Goal: Task Accomplishment & Management: Use online tool/utility

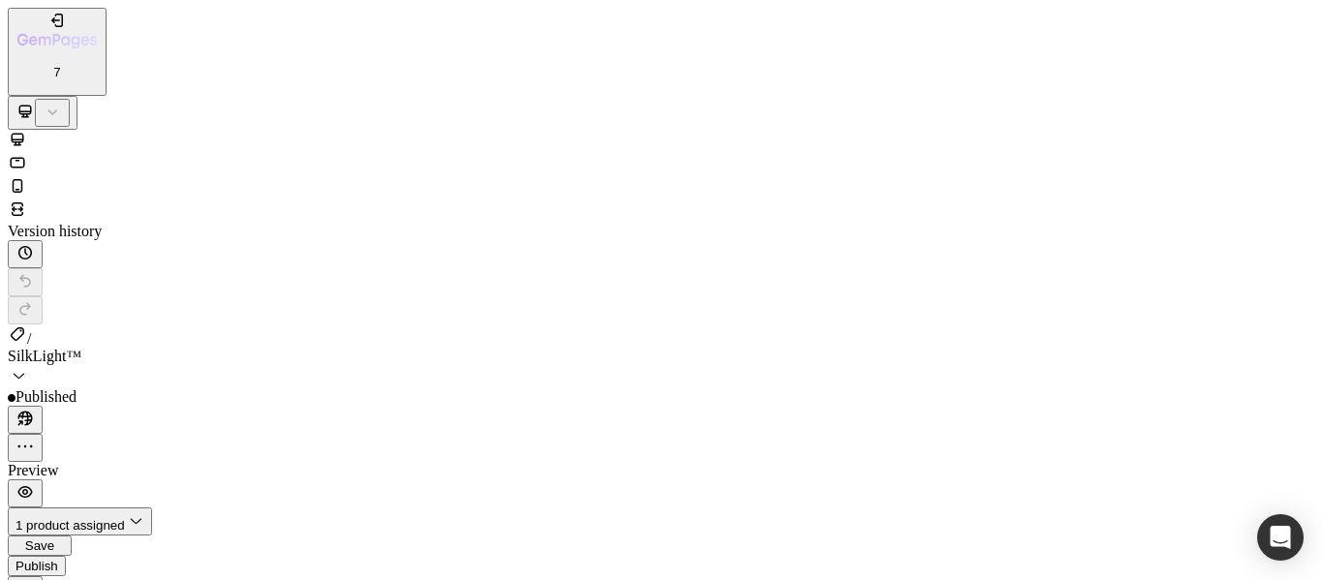
scroll to position [387, 0]
click at [23, 179] on icon at bounding box center [18, 186] width 11 height 14
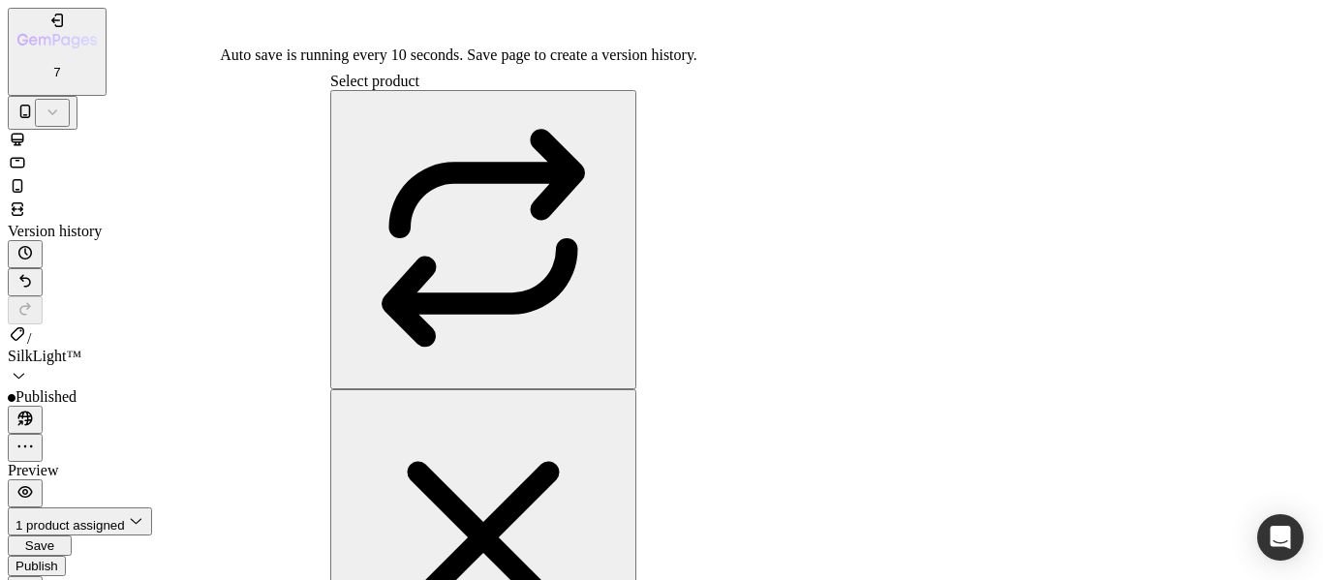
click at [54, 539] on span "Save" at bounding box center [39, 546] width 29 height 15
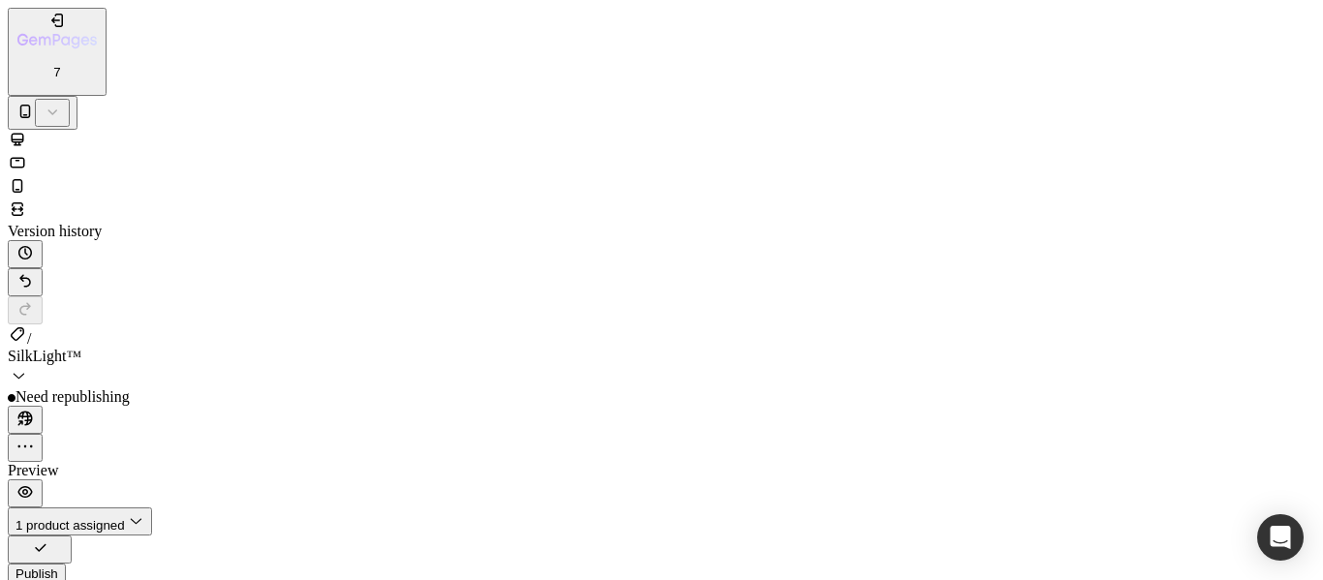
click at [58, 567] on div "Publish" at bounding box center [36, 574] width 43 height 15
click at [47, 27] on icon "button" at bounding box center [56, 20] width 19 height 19
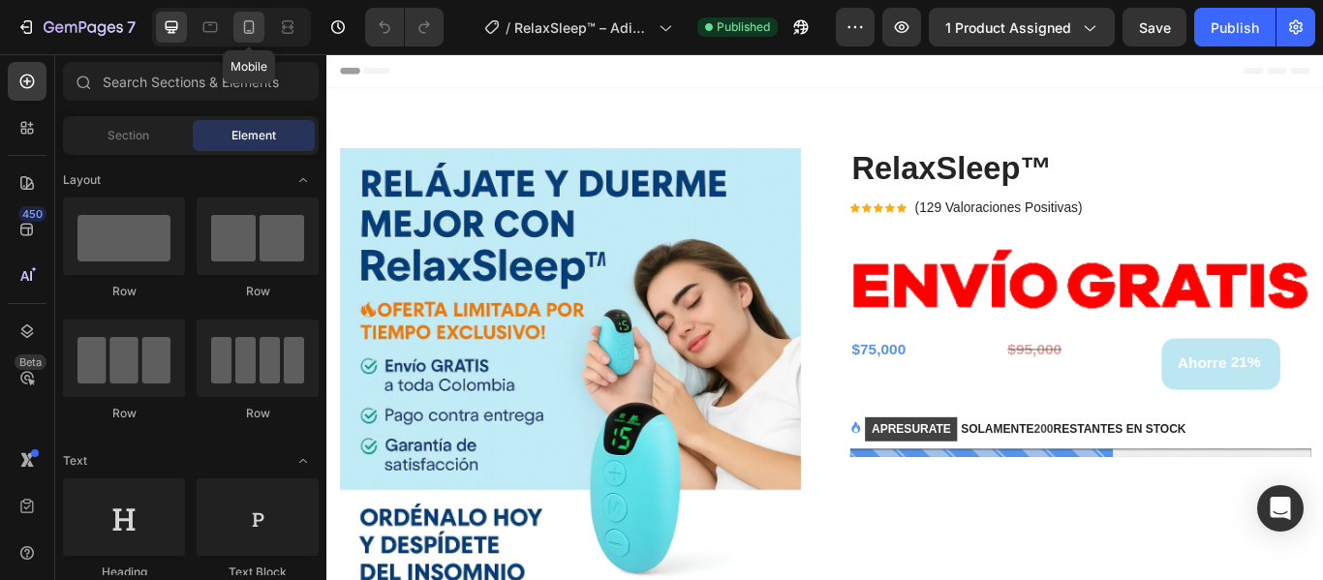
click at [255, 21] on icon at bounding box center [248, 26] width 19 height 19
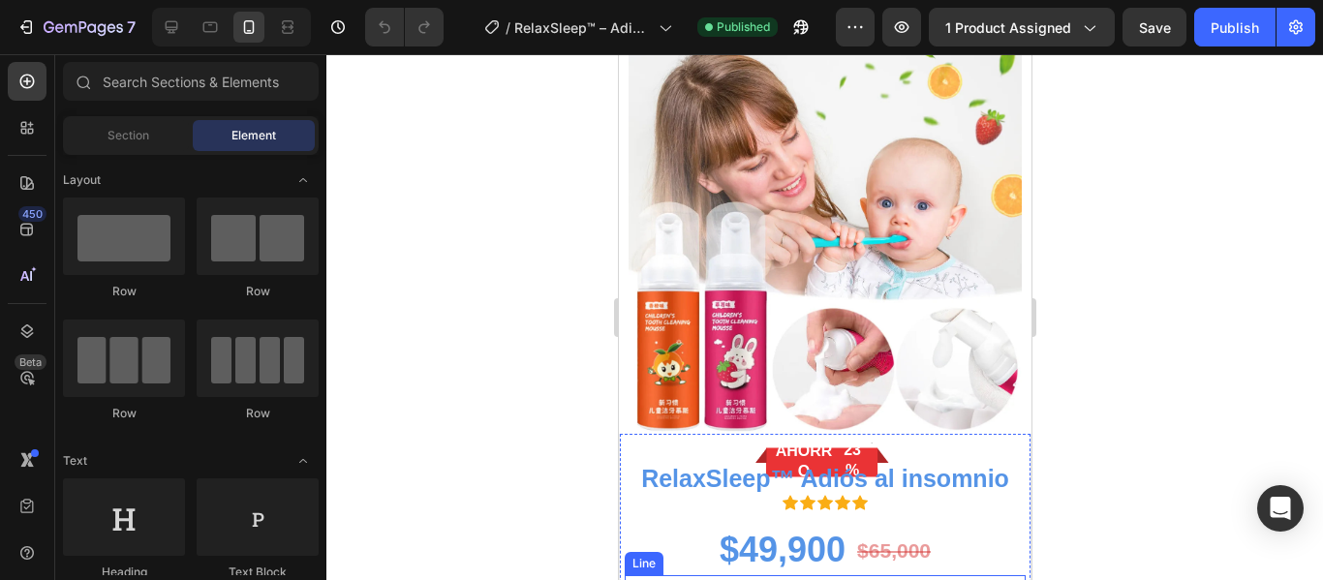
scroll to position [5619, 0]
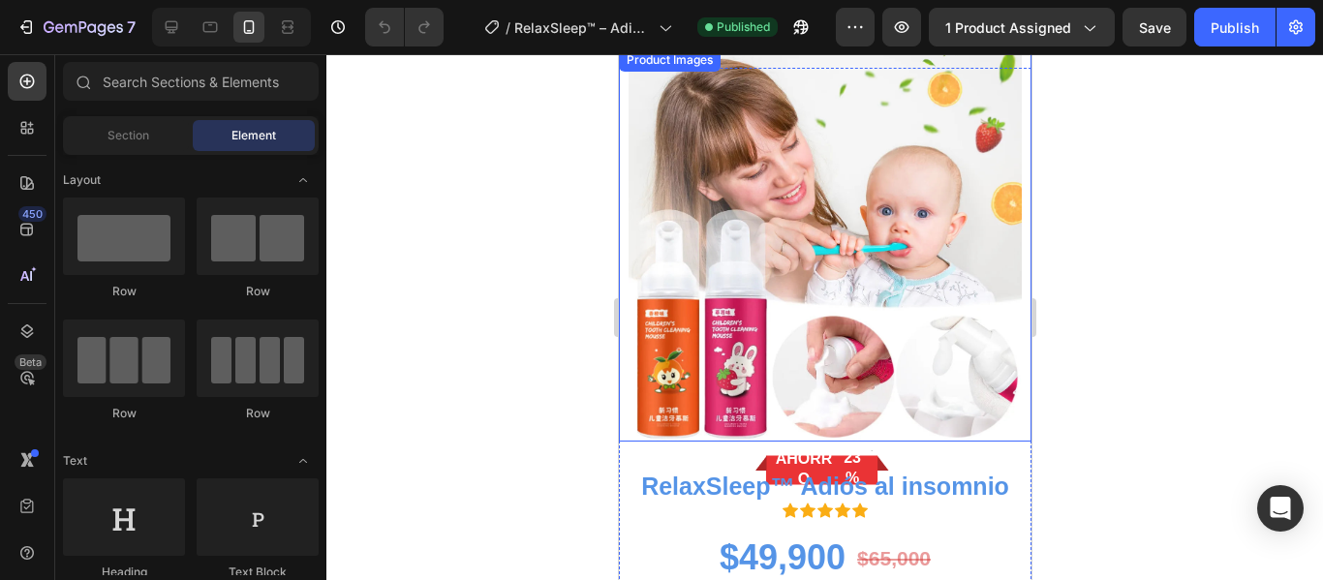
click at [840, 250] on img at bounding box center [824, 244] width 393 height 393
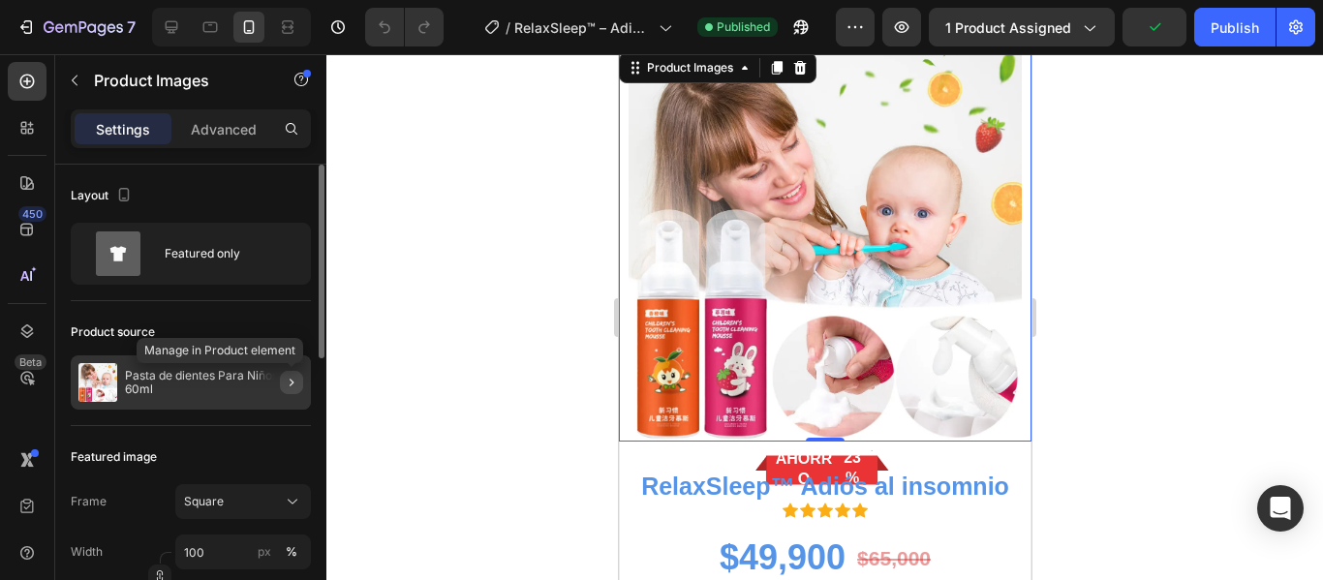
click at [286, 385] on icon "button" at bounding box center [291, 382] width 15 height 15
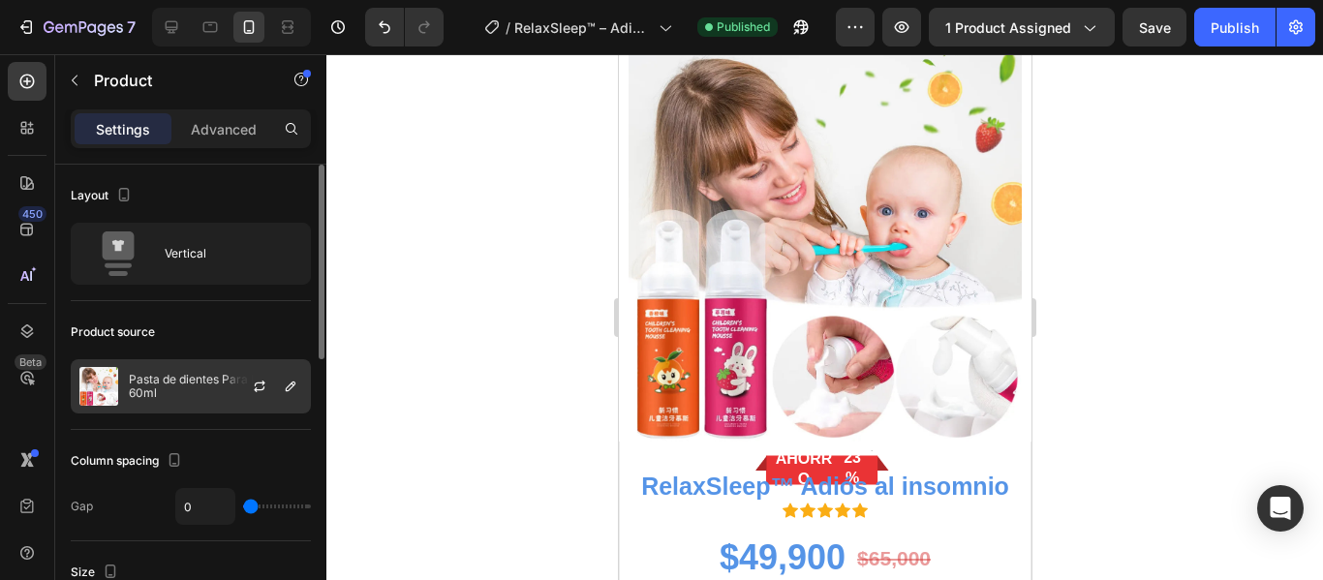
click at [235, 387] on div at bounding box center [267, 386] width 85 height 52
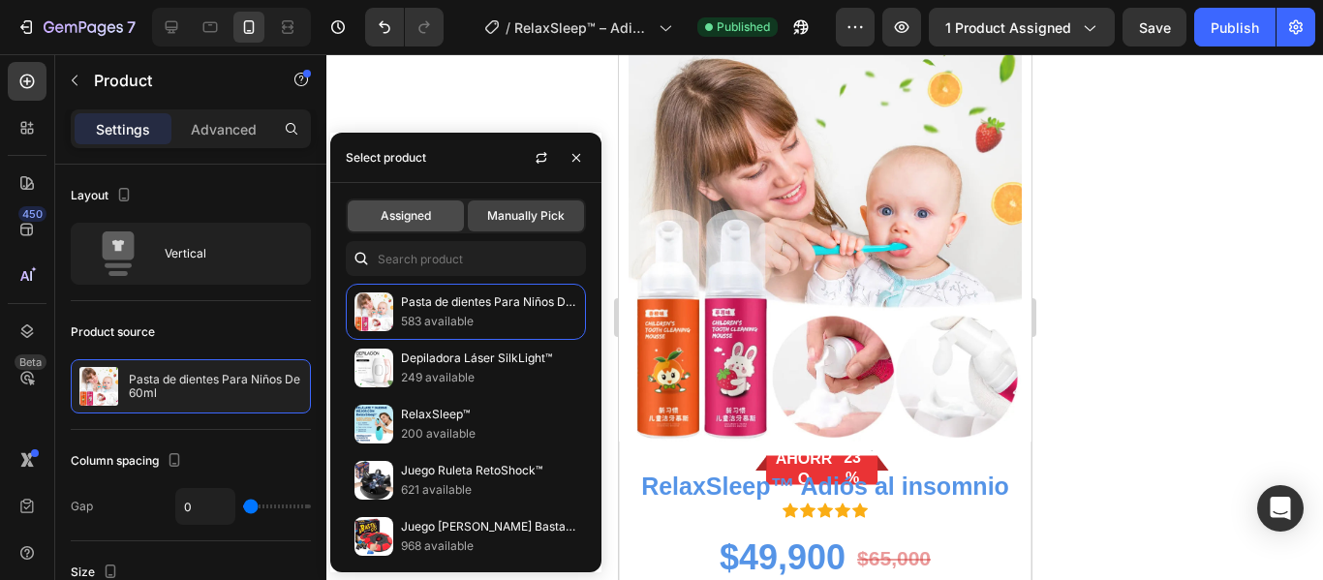
click at [369, 216] on div "Assigned" at bounding box center [406, 216] width 116 height 31
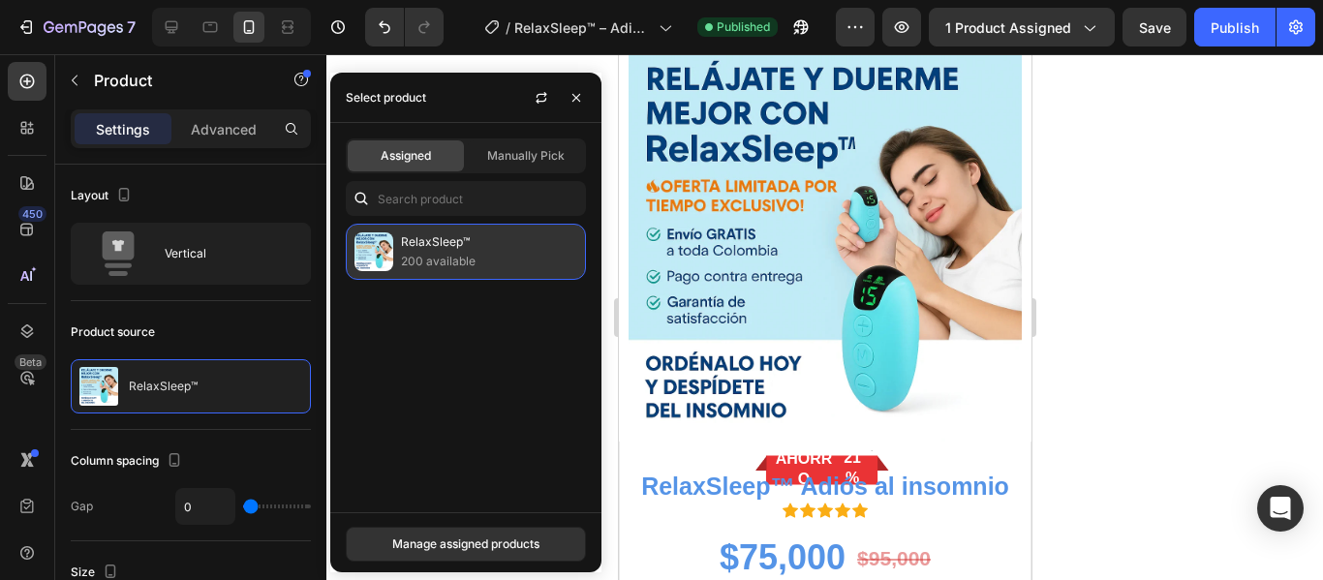
click at [479, 262] on p "200 available" at bounding box center [489, 261] width 176 height 19
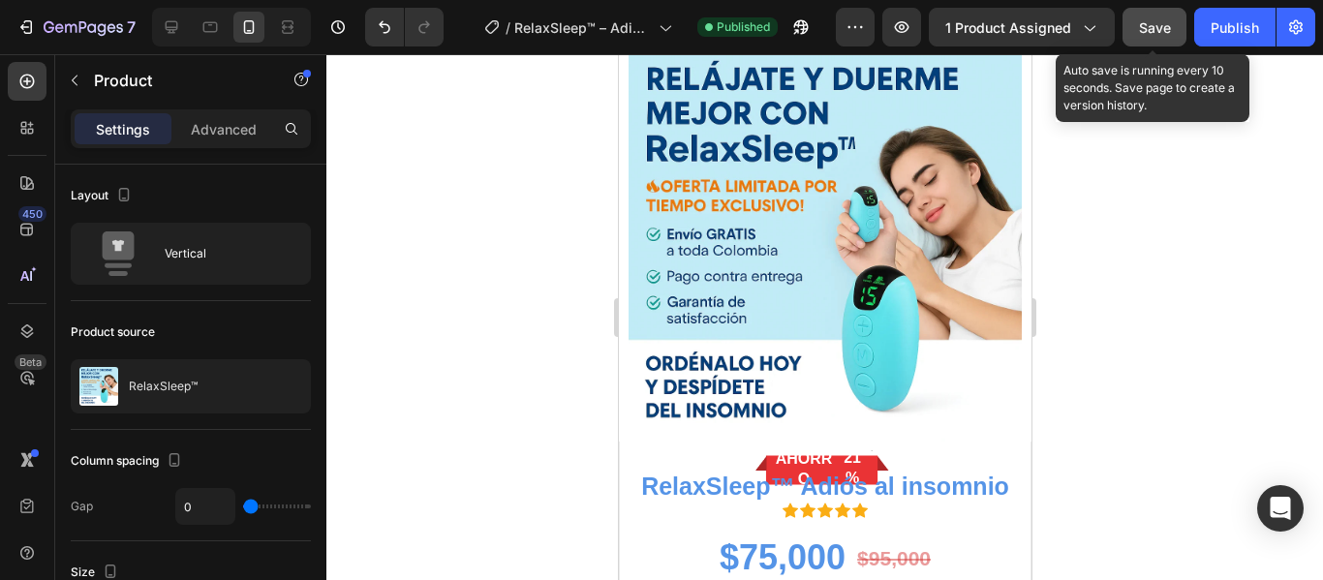
click at [1148, 28] on span "Save" at bounding box center [1155, 27] width 32 height 16
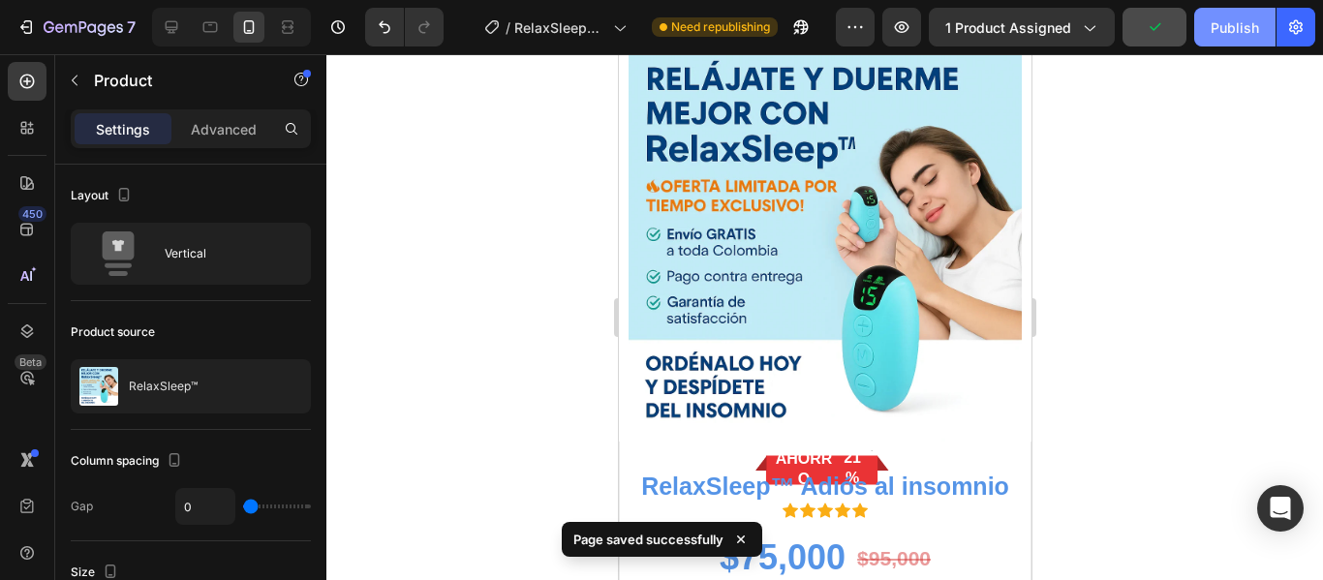
click at [1219, 27] on div "Publish" at bounding box center [1235, 27] width 48 height 20
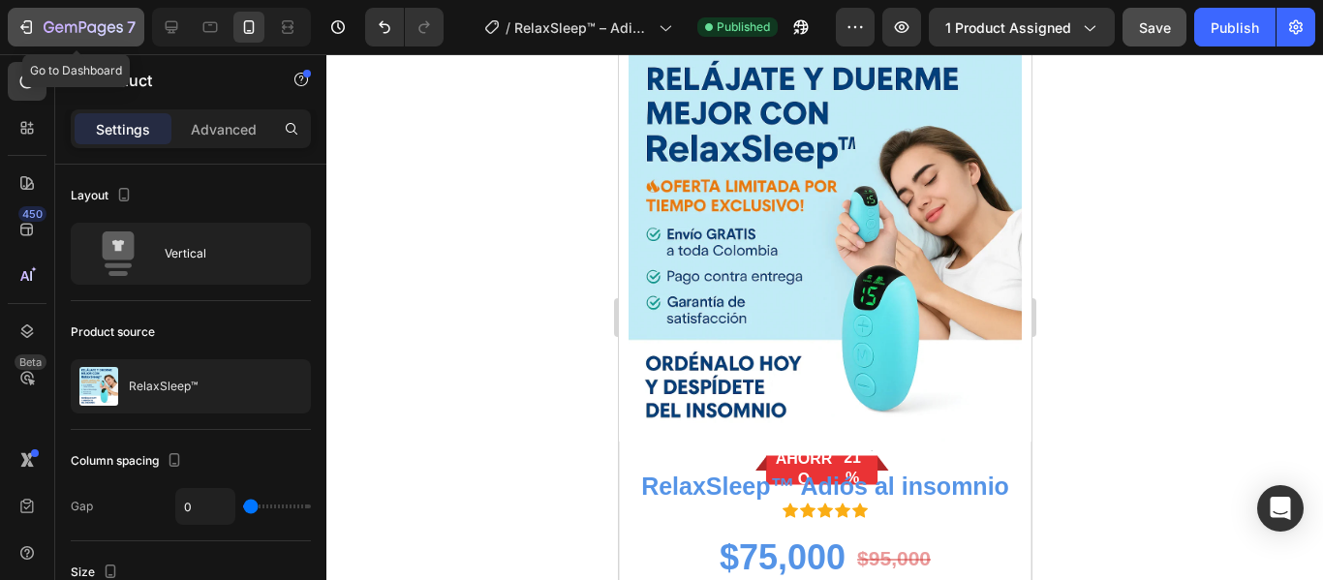
click at [84, 33] on icon "button" at bounding box center [83, 28] width 79 height 16
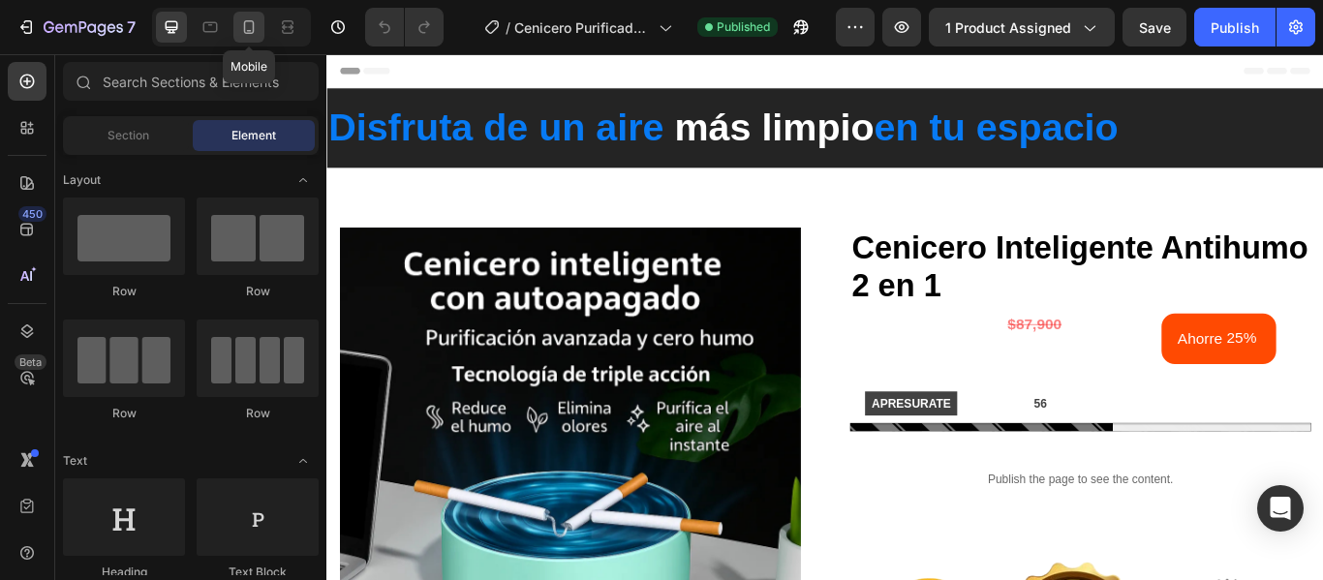
click at [255, 29] on icon at bounding box center [248, 26] width 19 height 19
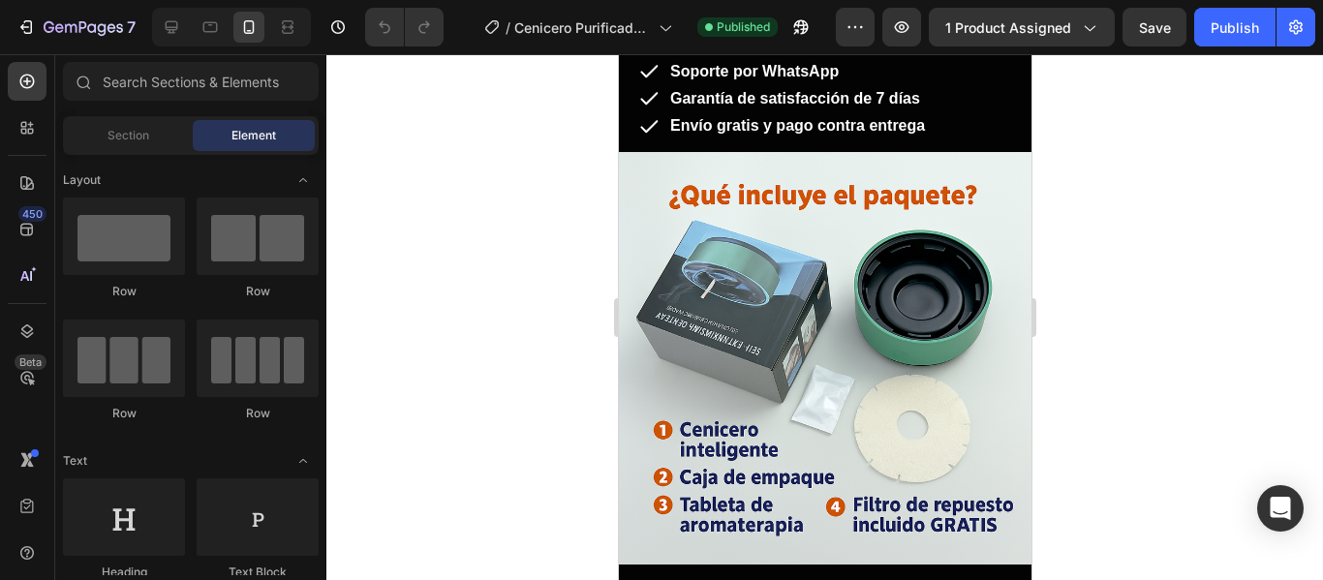
scroll to position [6586, 0]
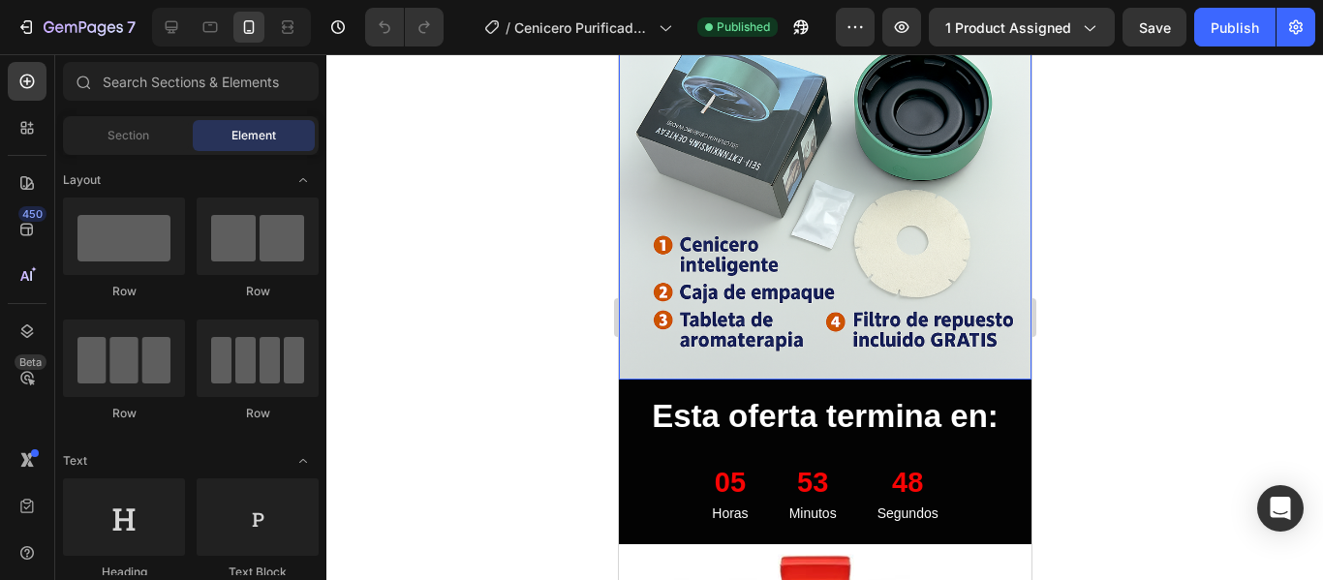
click at [840, 177] on img at bounding box center [824, 173] width 413 height 413
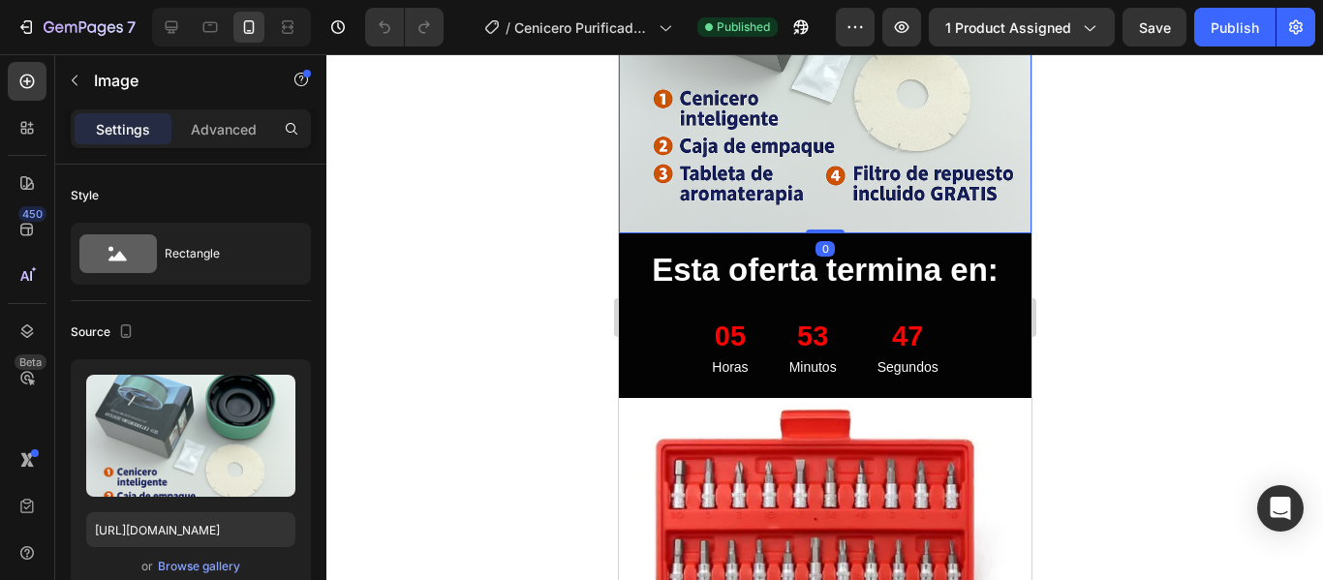
scroll to position [6877, 0]
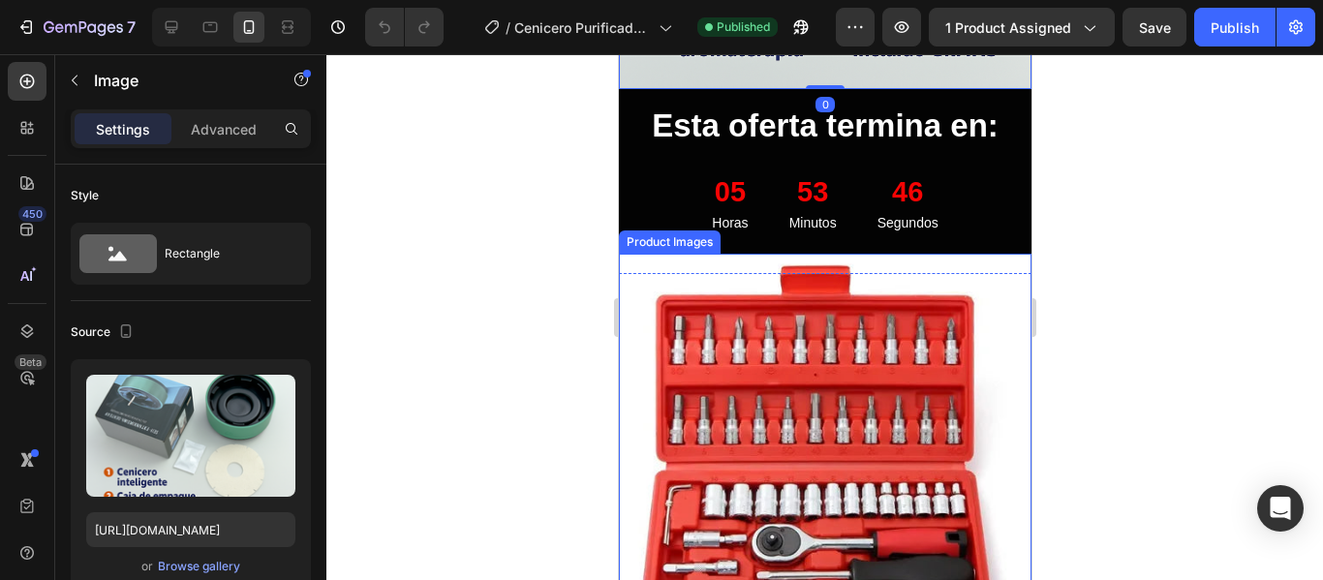
click at [844, 369] on img at bounding box center [824, 460] width 413 height 413
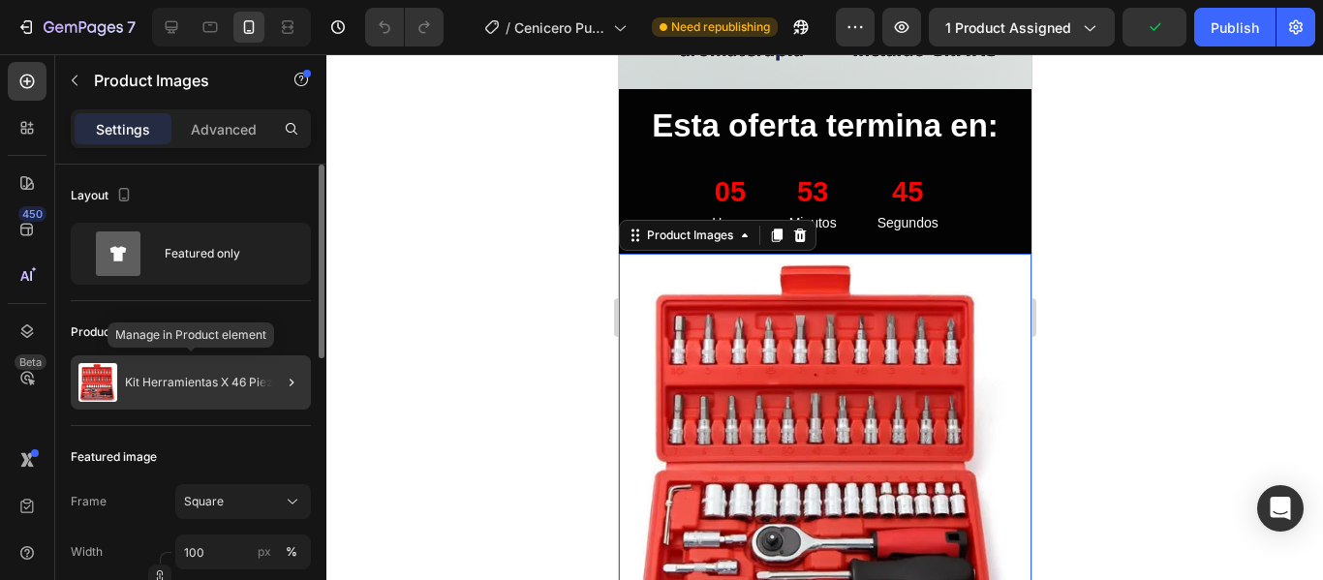
click at [225, 380] on p "Kit Herramientas X 46 Piezas" at bounding box center [205, 383] width 161 height 14
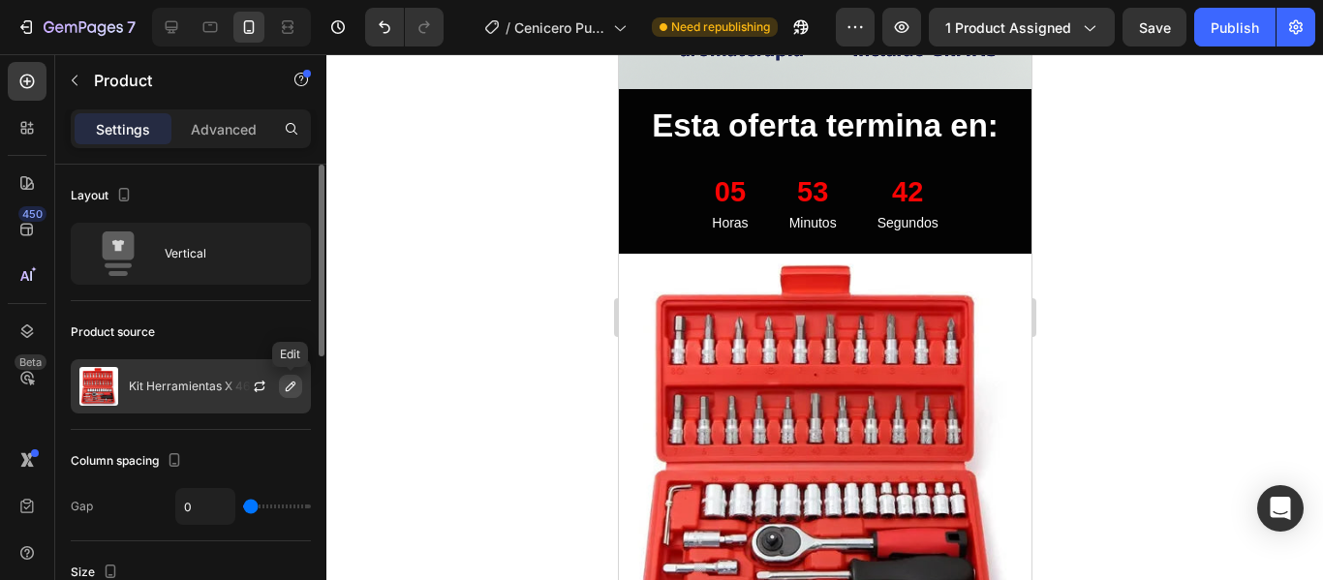
click at [291, 387] on icon "button" at bounding box center [290, 386] width 15 height 15
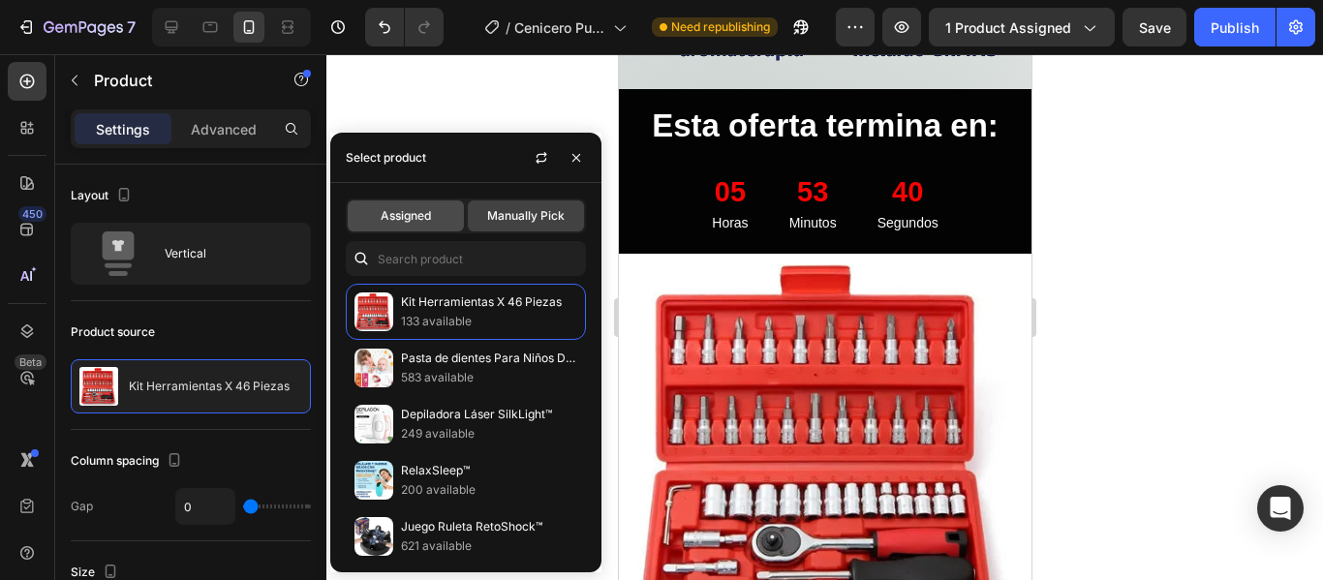
click at [414, 218] on span "Assigned" at bounding box center [406, 215] width 50 height 17
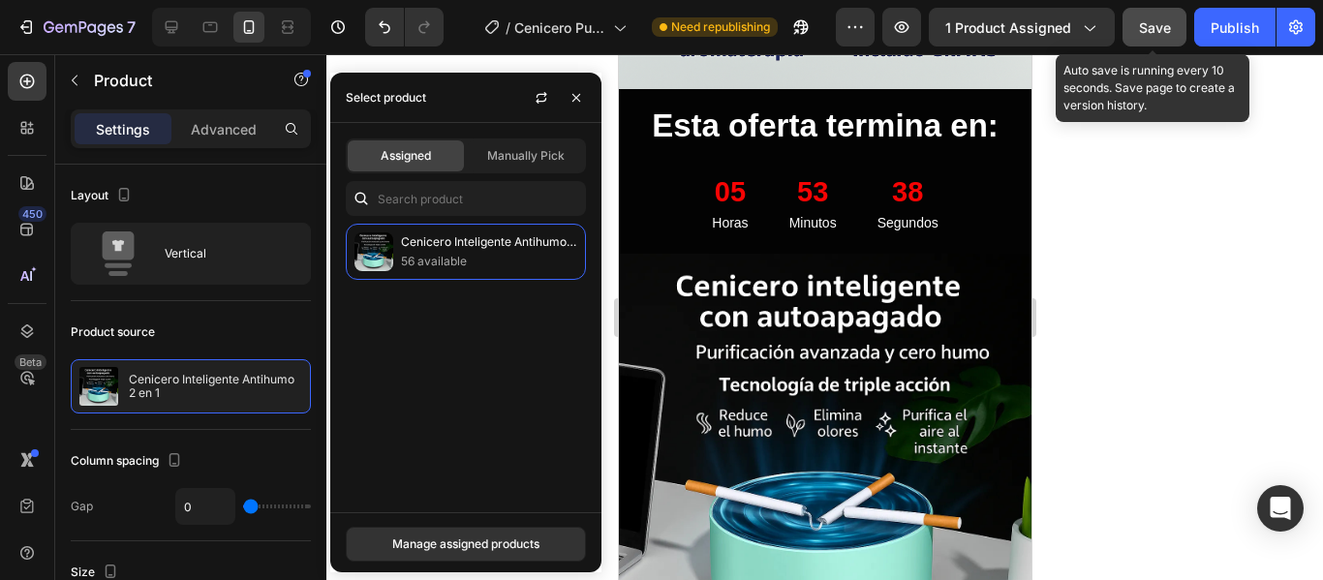
click at [1159, 25] on span "Save" at bounding box center [1155, 27] width 32 height 16
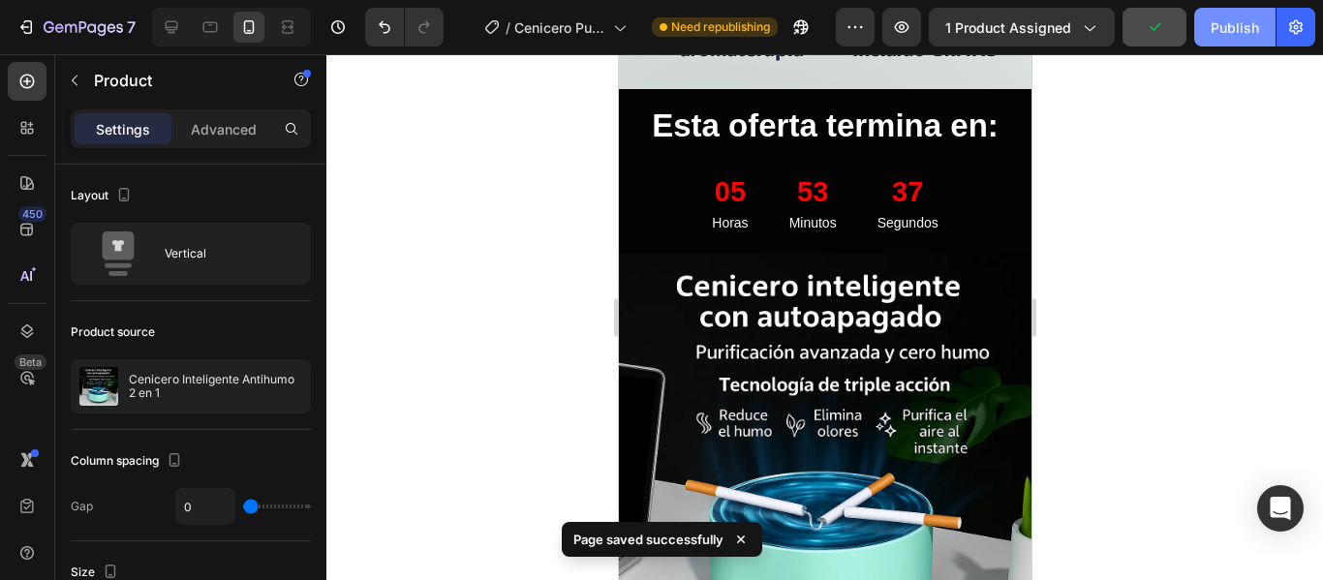
click at [1221, 20] on div "Publish" at bounding box center [1235, 27] width 48 height 20
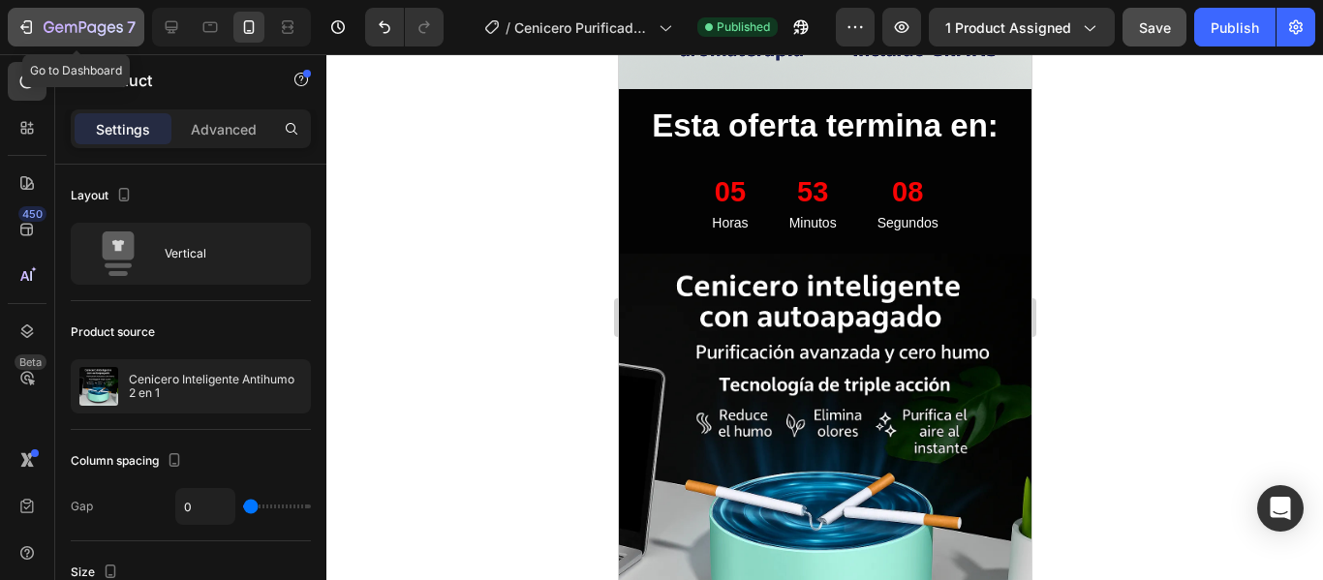
click at [64, 34] on icon "button" at bounding box center [83, 28] width 79 height 16
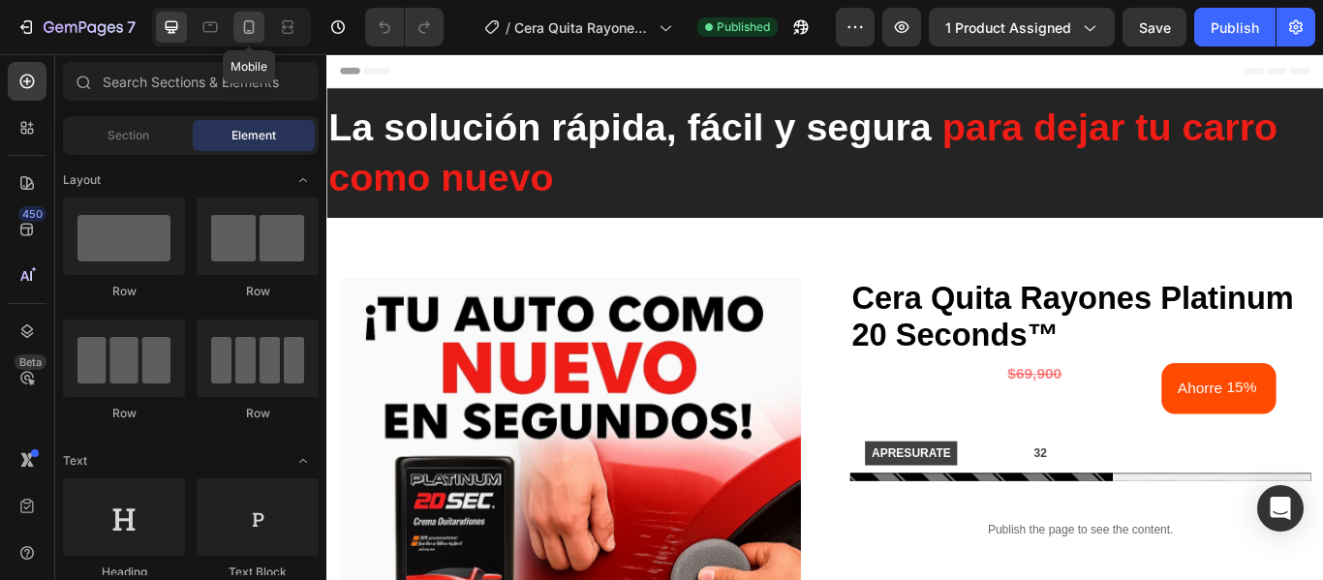
click at [260, 36] on div at bounding box center [248, 27] width 31 height 31
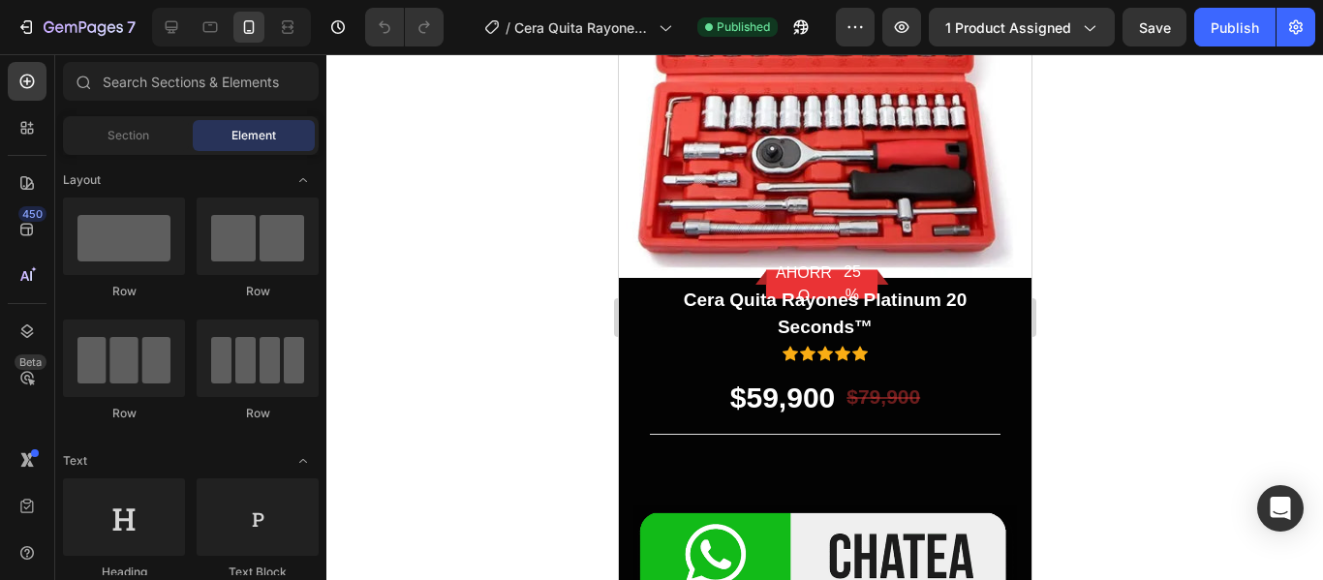
scroll to position [5025, 0]
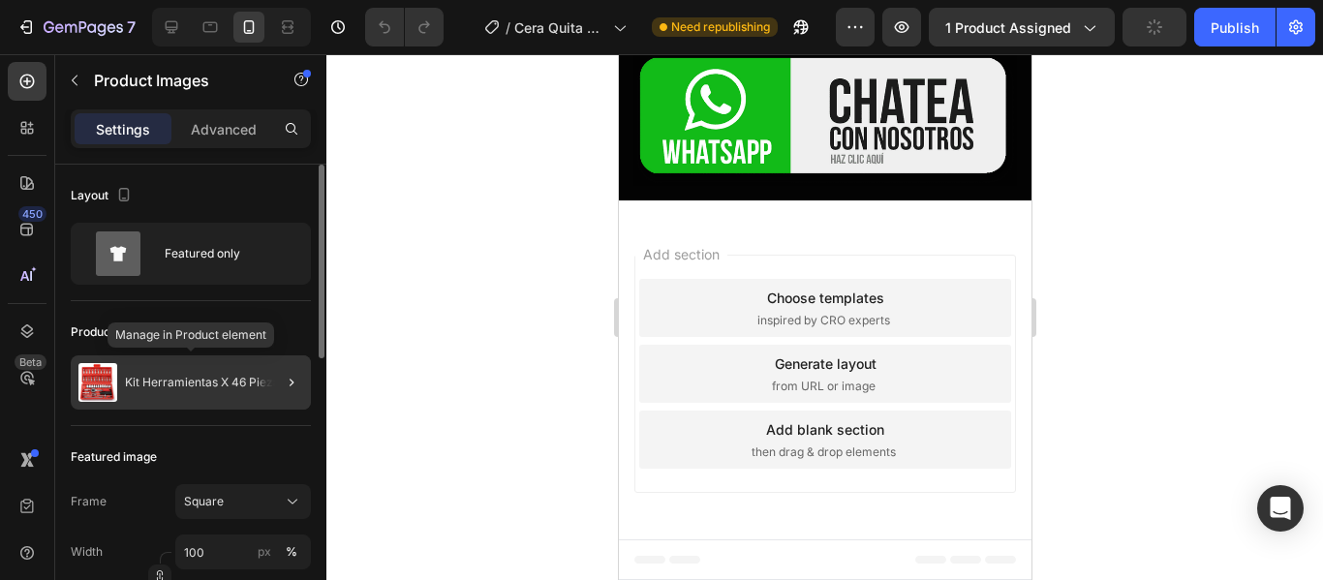
click at [168, 365] on div "Kit Herramientas X 46 Piezas" at bounding box center [191, 383] width 240 height 54
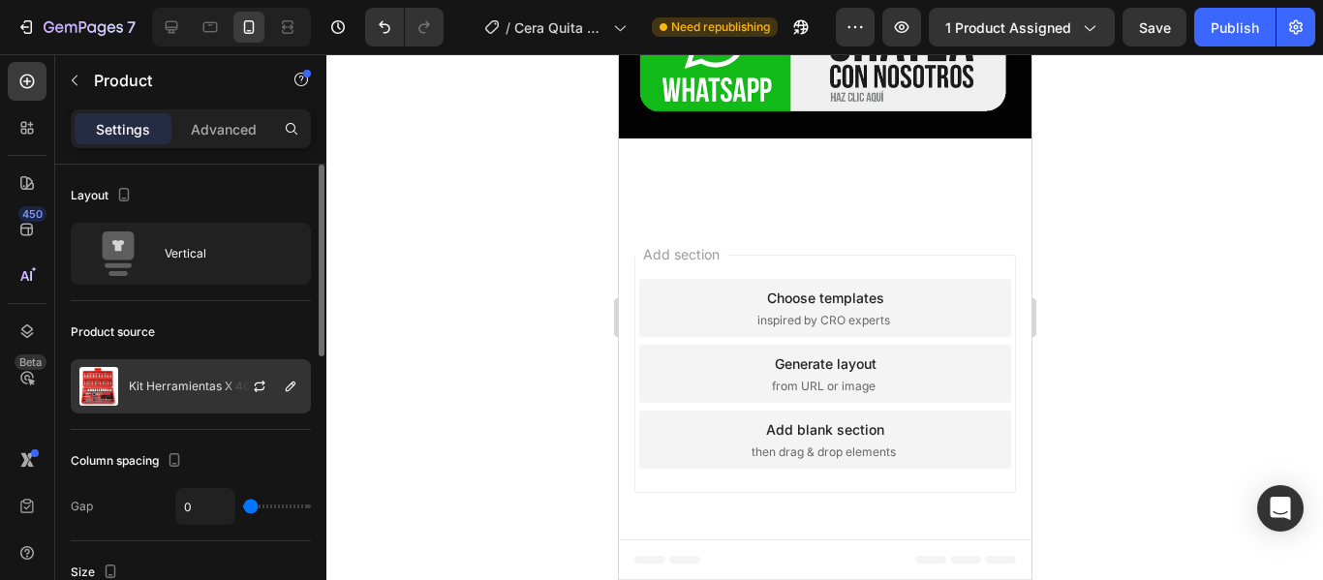
click at [149, 378] on div "Kit Herramientas X 46 Piezas" at bounding box center [191, 386] width 240 height 54
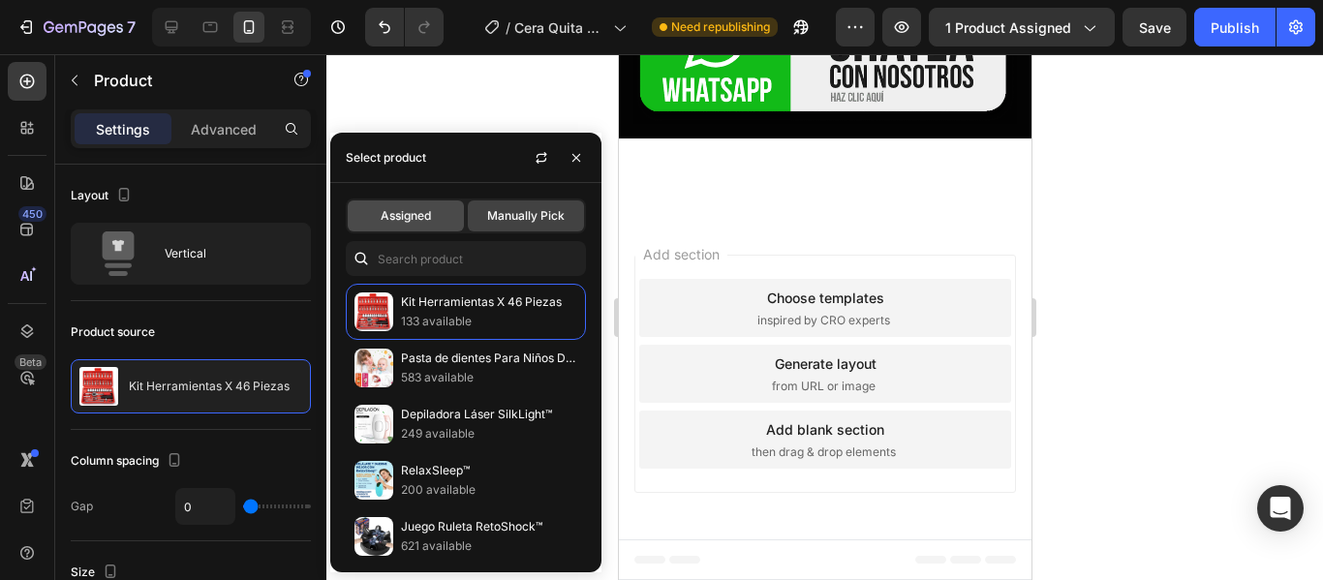
click at [365, 206] on div "Assigned" at bounding box center [406, 216] width 116 height 31
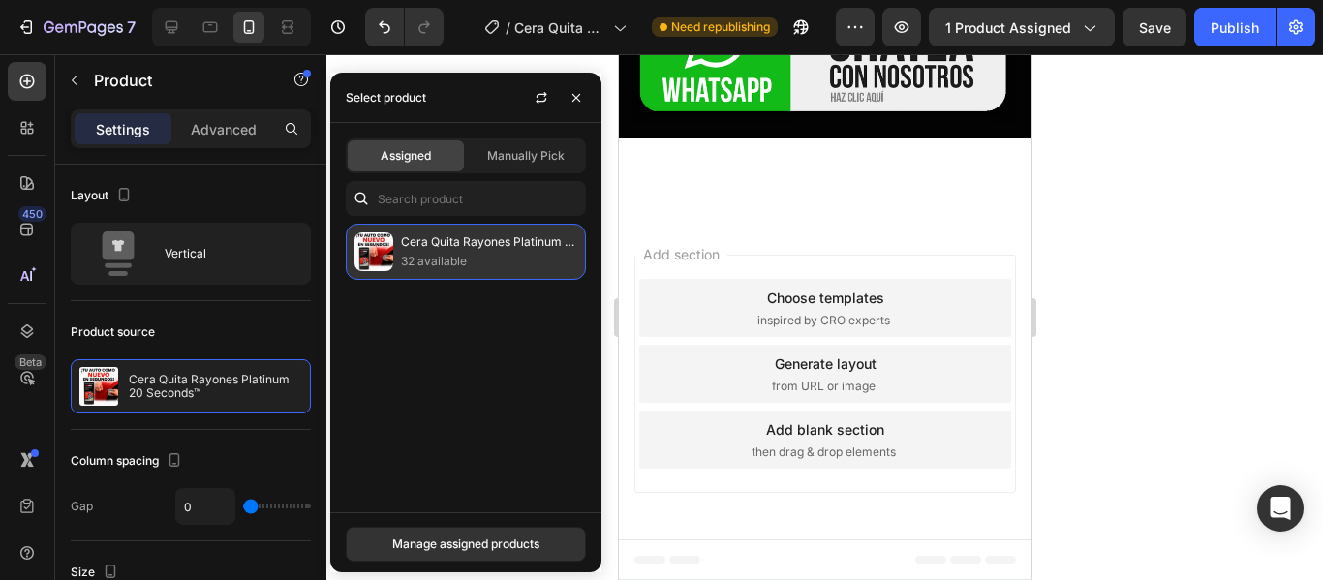
click at [422, 254] on p "32 available" at bounding box center [489, 261] width 176 height 19
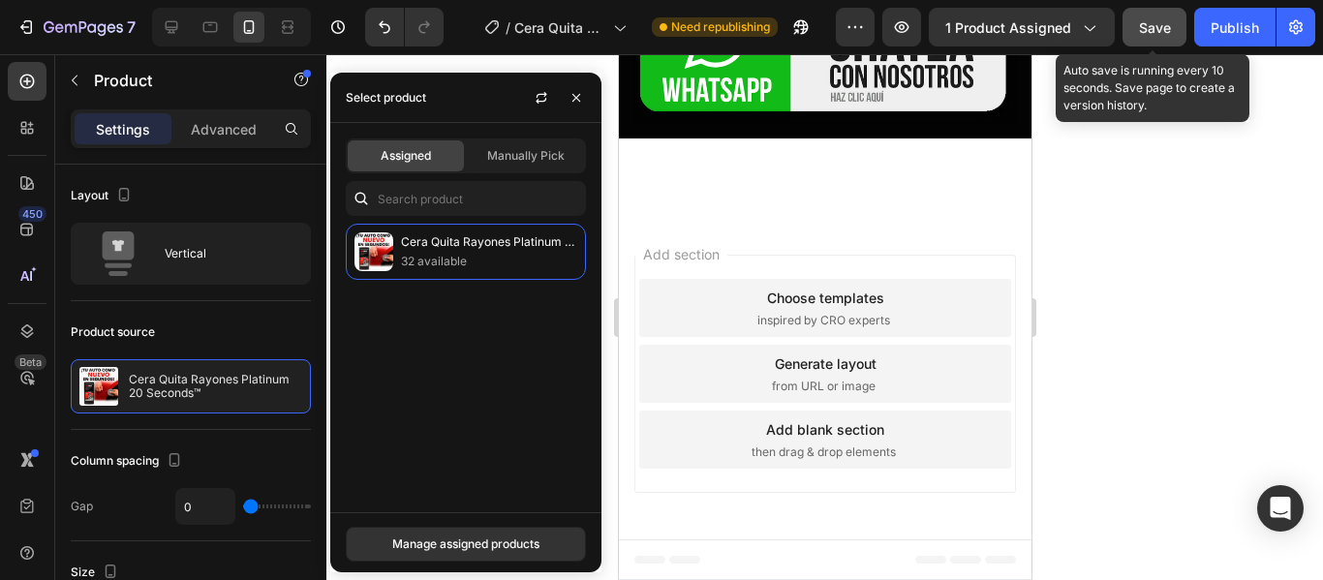
click at [1150, 29] on span "Save" at bounding box center [1155, 27] width 32 height 16
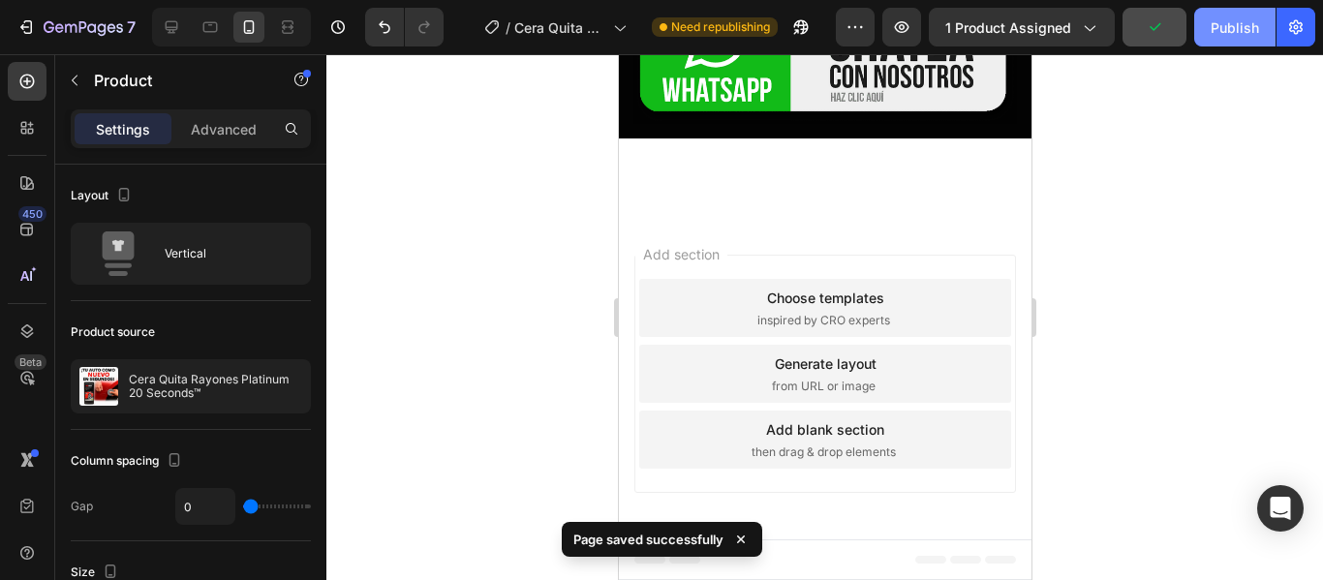
click at [1233, 39] on button "Publish" at bounding box center [1234, 27] width 81 height 39
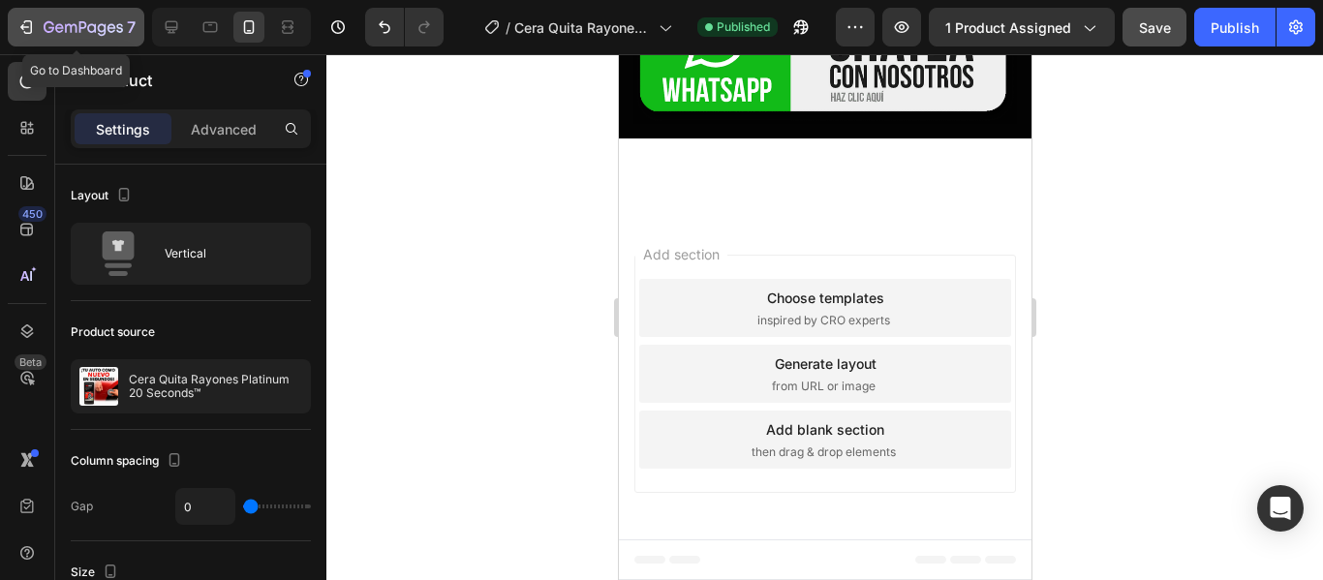
click at [24, 15] on div "7" at bounding box center [75, 26] width 119 height 23
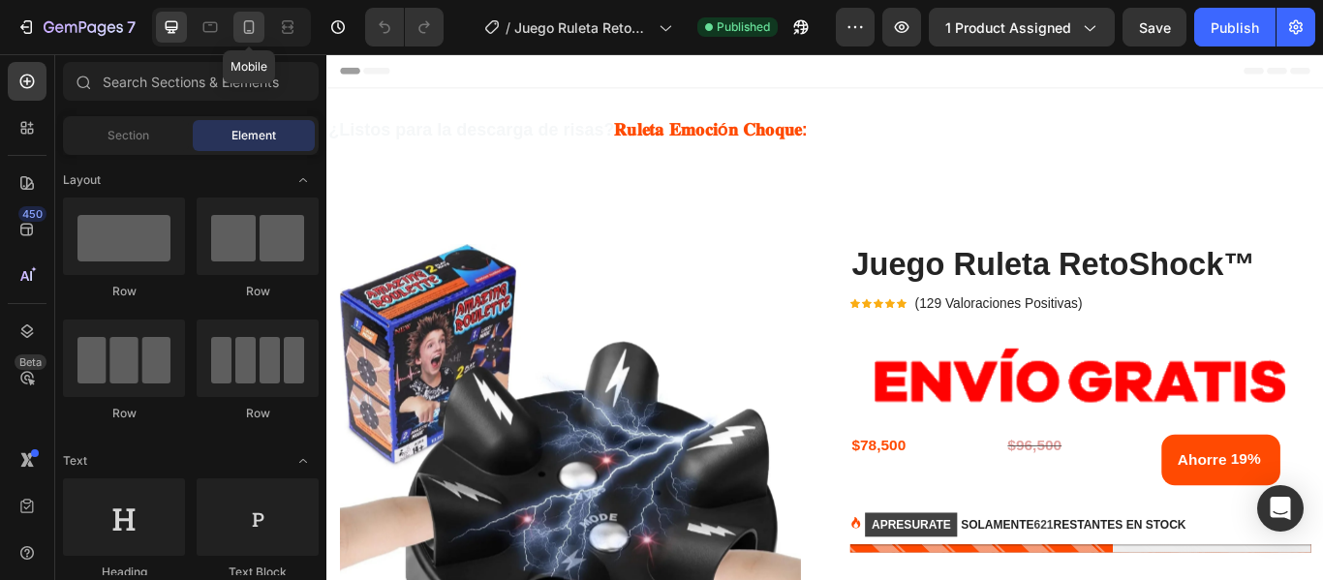
click at [238, 22] on div at bounding box center [248, 27] width 31 height 31
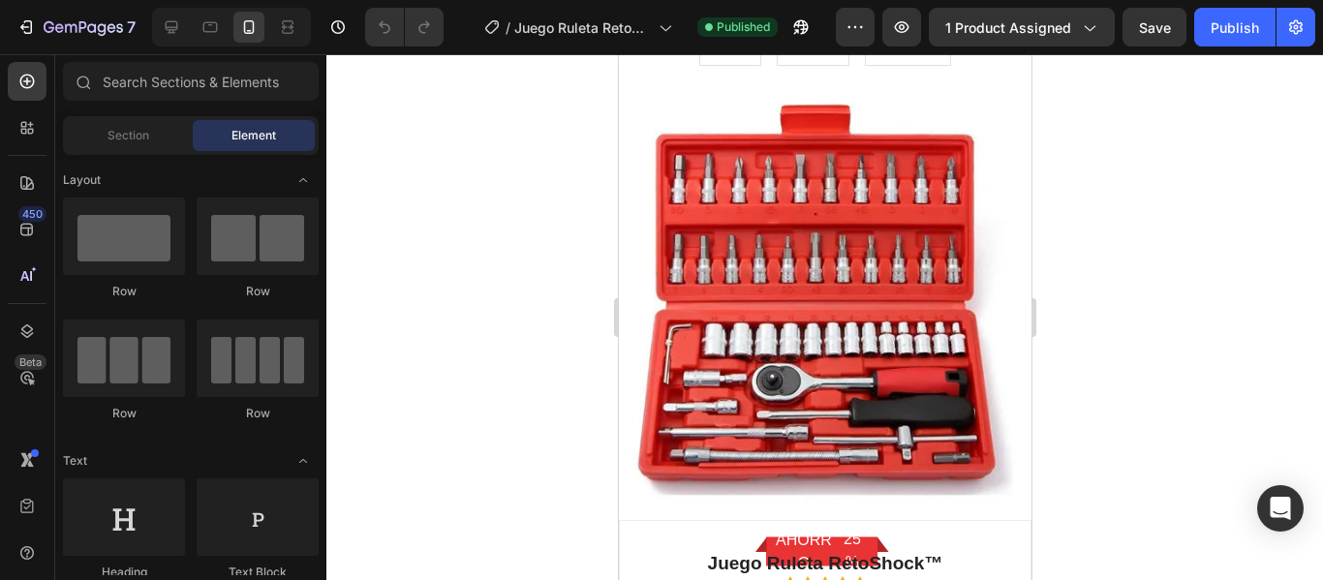
scroll to position [5644, 0]
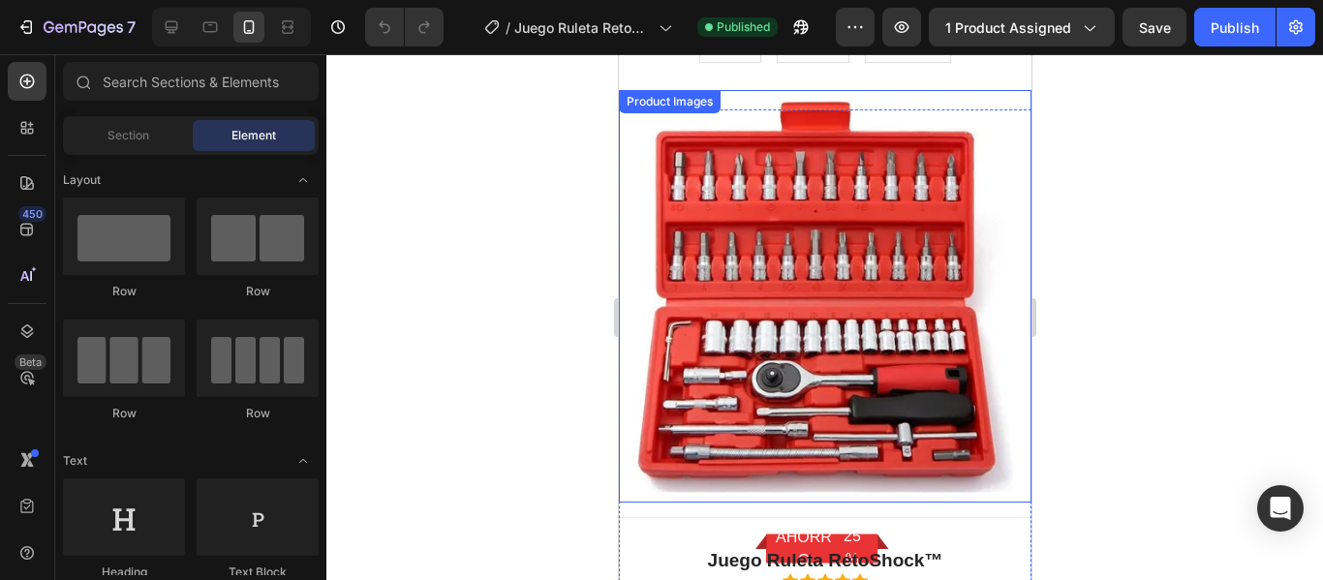
click at [695, 473] on img at bounding box center [824, 296] width 413 height 413
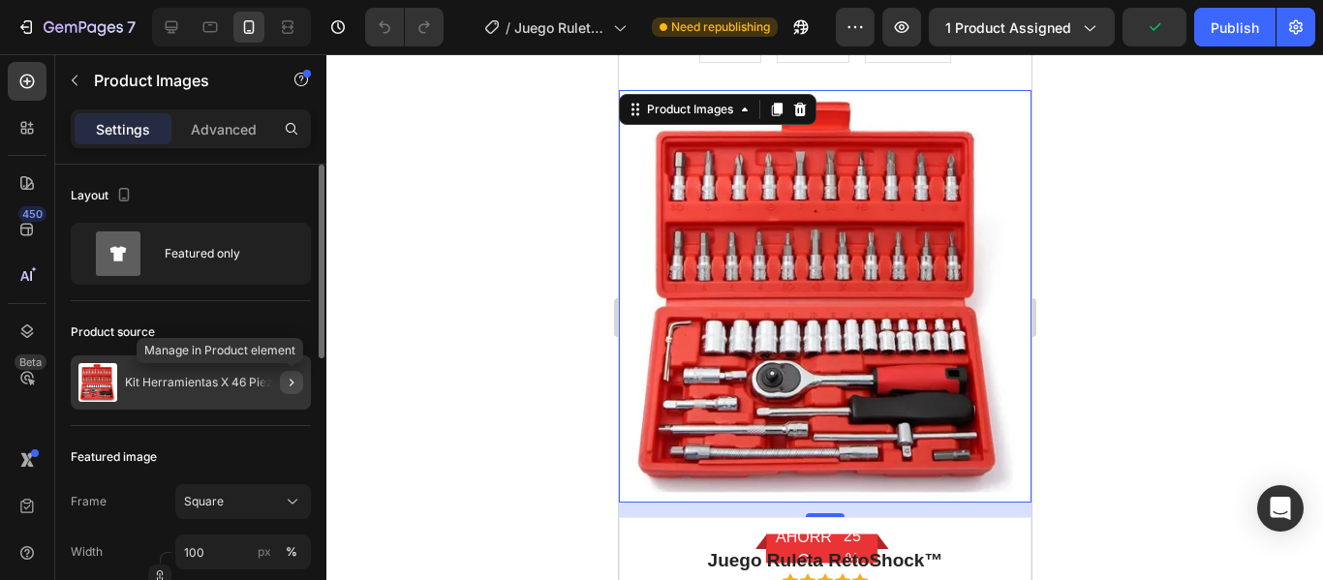
click at [292, 386] on icon "button" at bounding box center [291, 382] width 15 height 15
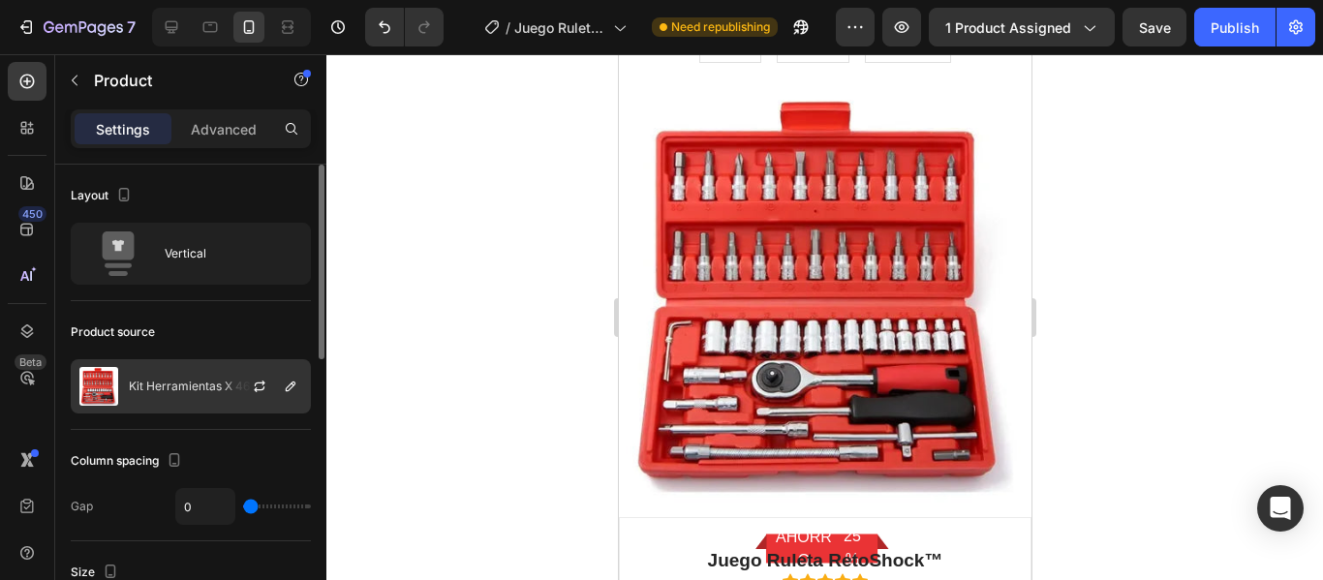
click at [169, 378] on div "Kit Herramientas X 46 Piezas" at bounding box center [191, 386] width 240 height 54
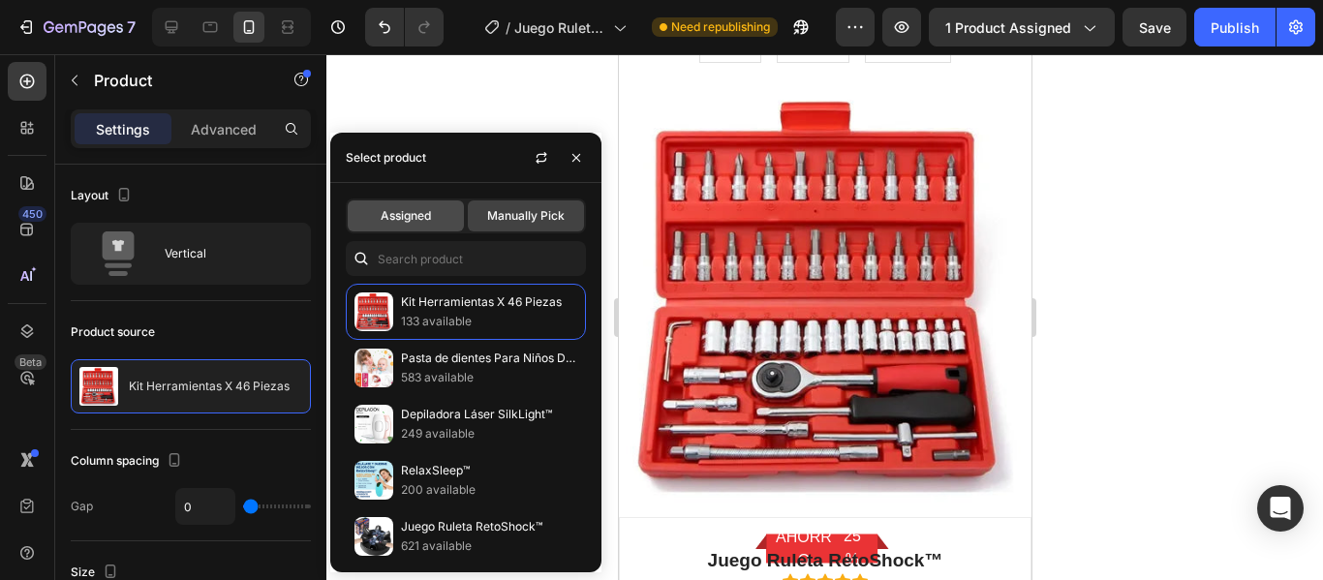
click at [418, 216] on span "Assigned" at bounding box center [406, 215] width 50 height 17
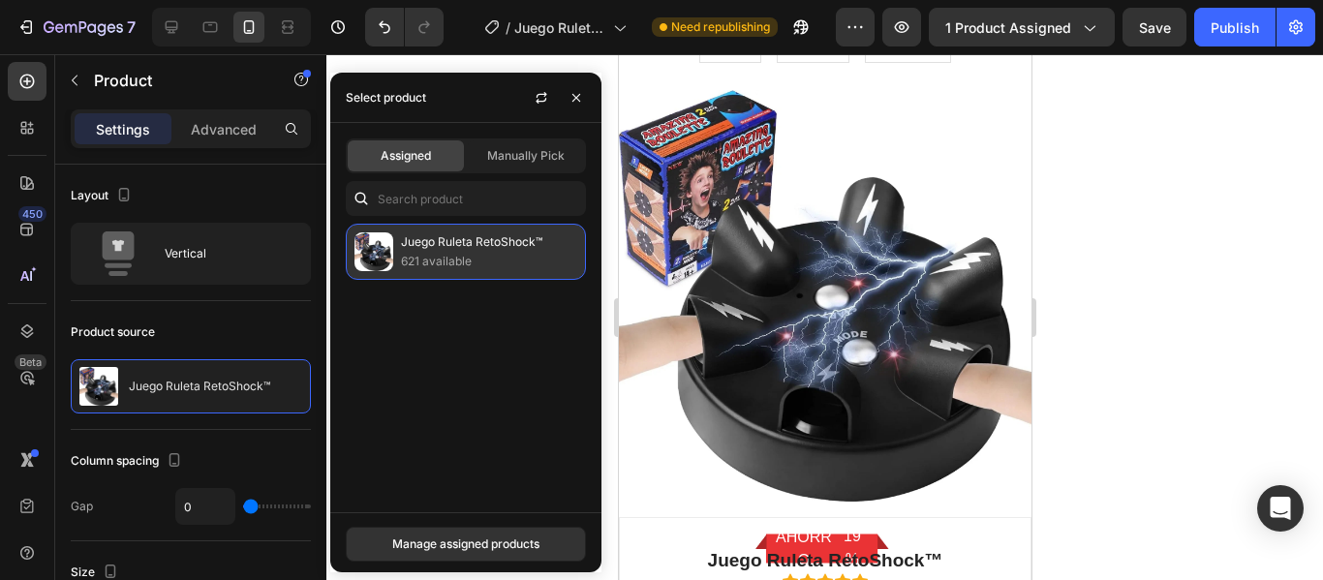
click at [413, 255] on p "621 available" at bounding box center [489, 261] width 176 height 19
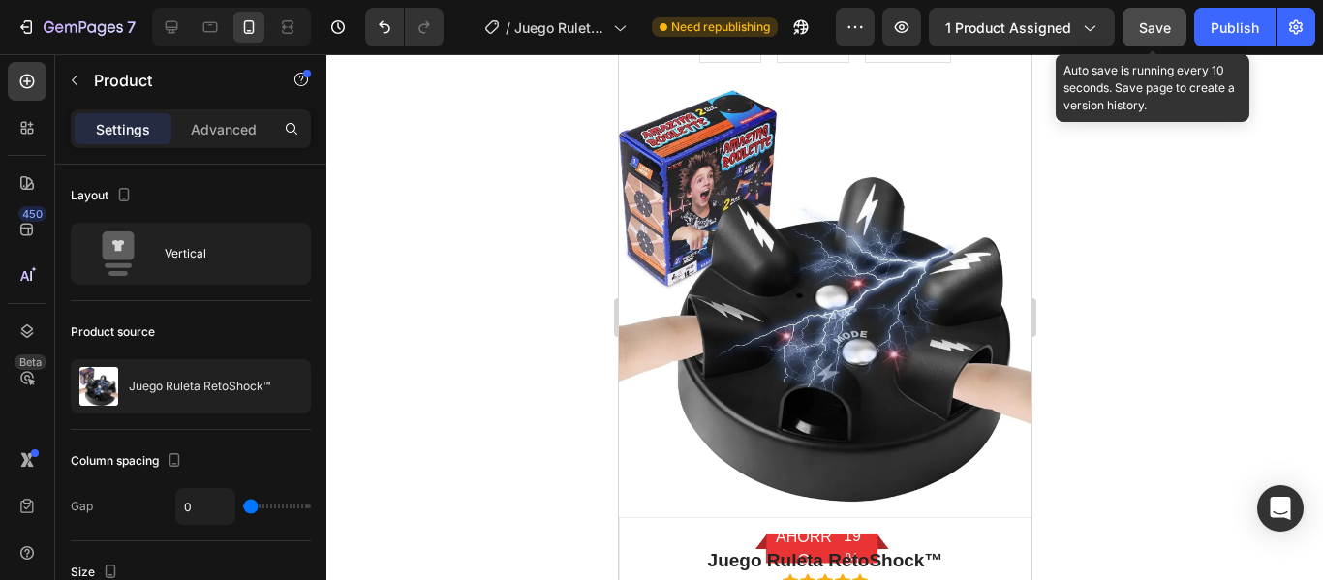
click at [1160, 14] on button "Save" at bounding box center [1155, 27] width 64 height 39
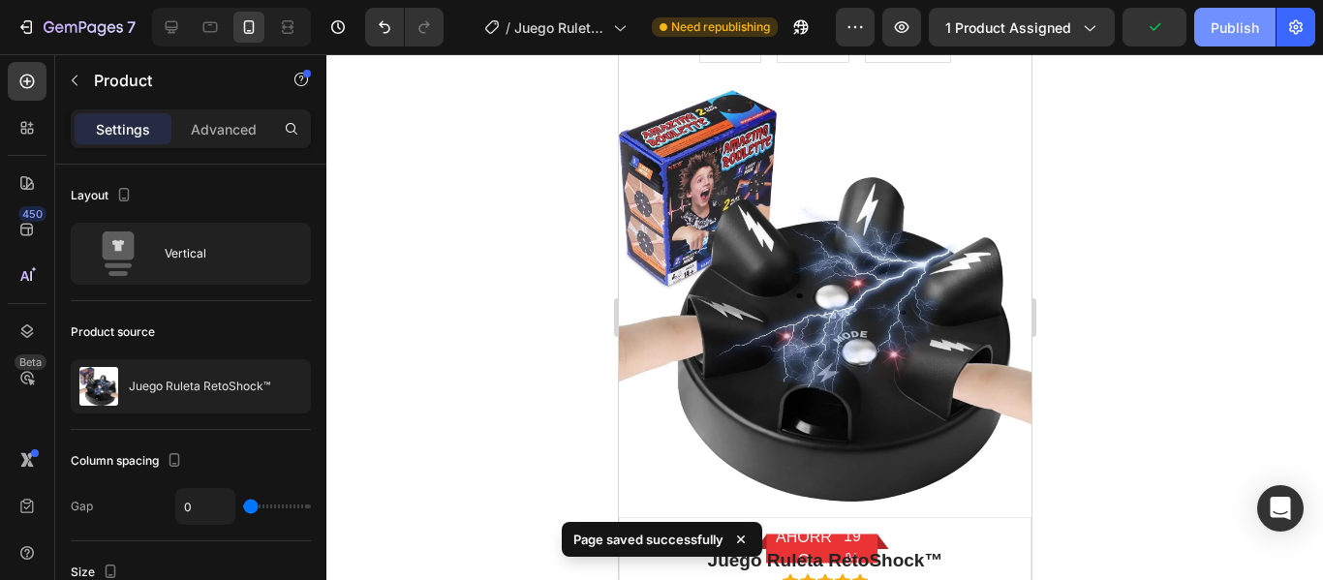
click at [1230, 28] on div "Publish" at bounding box center [1235, 27] width 48 height 20
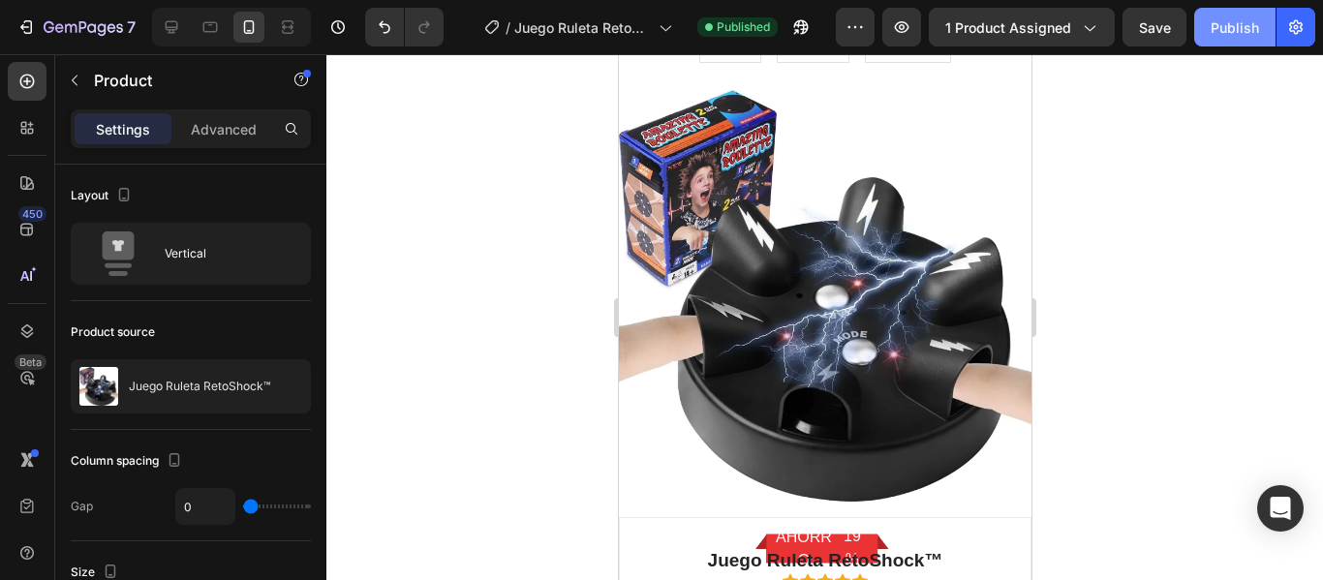
click at [1239, 24] on div "Publish" at bounding box center [1235, 27] width 48 height 20
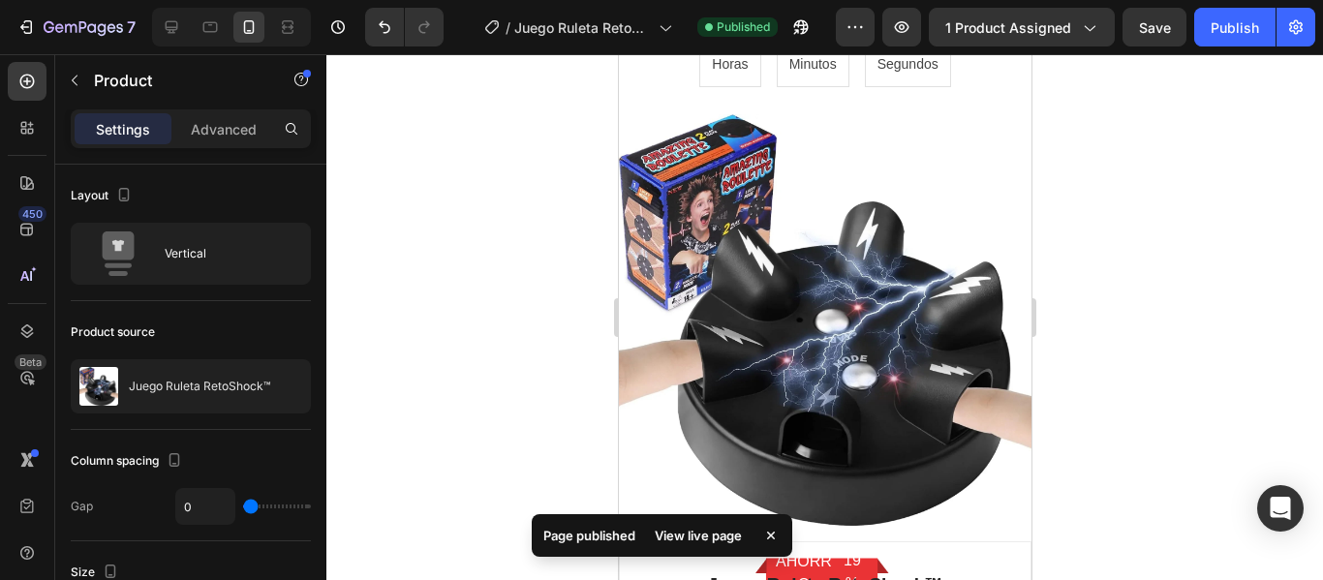
scroll to position [5546, 0]
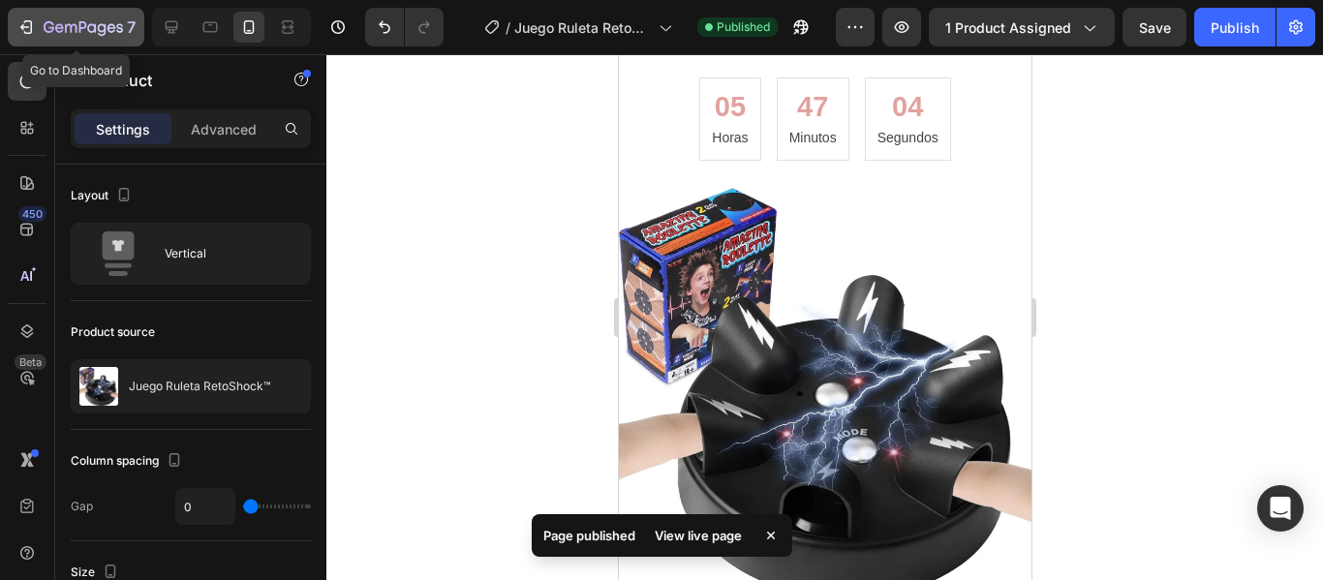
click at [65, 15] on button "7" at bounding box center [76, 27] width 137 height 39
